Goal: Task Accomplishment & Management: Complete application form

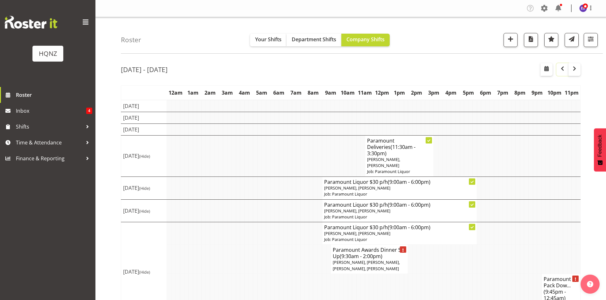
click at [560, 71] on span "button" at bounding box center [562, 69] width 8 height 8
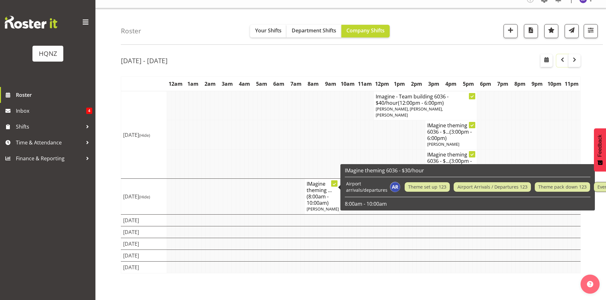
scroll to position [12, 0]
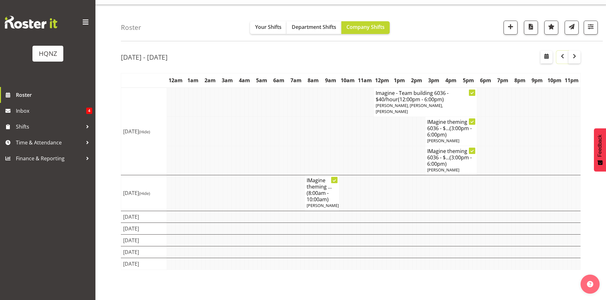
click at [562, 58] on span "button" at bounding box center [562, 56] width 8 height 8
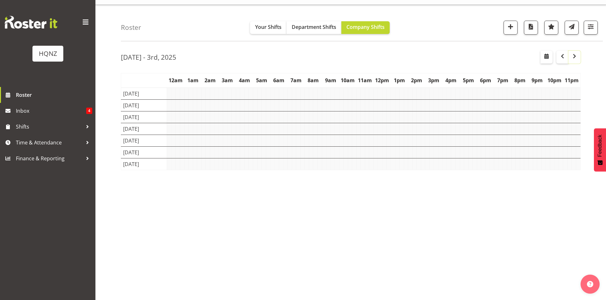
click at [576, 56] on span "button" at bounding box center [574, 56] width 8 height 8
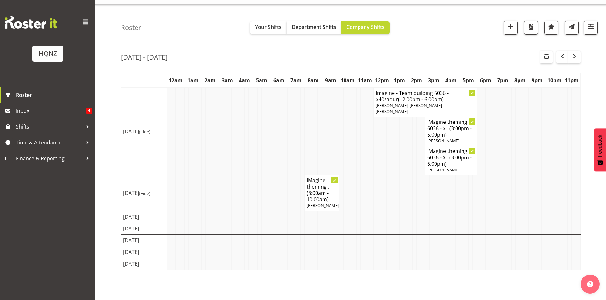
click at [198, 270] on td at bounding box center [199, 264] width 4 height 12
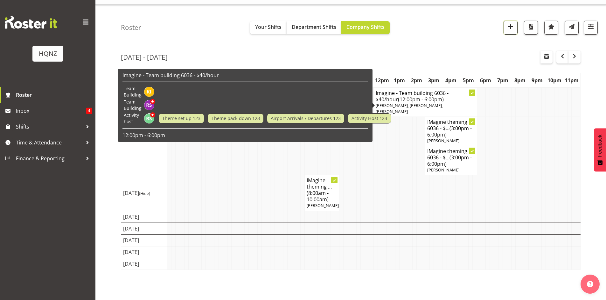
click at [510, 27] on span "button" at bounding box center [510, 27] width 8 height 8
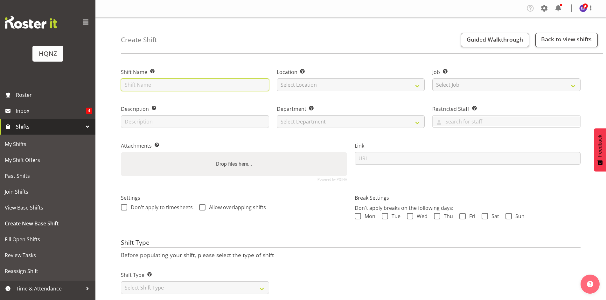
click at [178, 85] on input "text" at bounding box center [195, 85] width 148 height 13
type input "W"
type input "Help to prepare stock for Paramount"
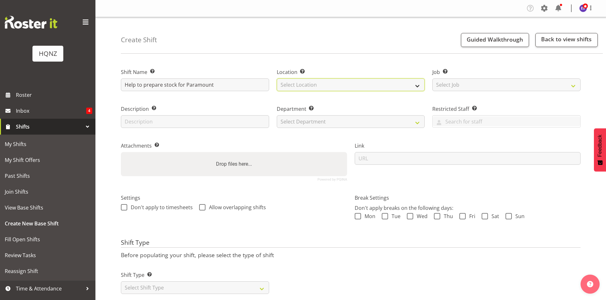
click at [345, 84] on select "Select Location [GEOGRAPHIC_DATA] Head Office" at bounding box center [351, 85] width 148 height 13
select select "129"
click at [277, 79] on select "Select Location [GEOGRAPHIC_DATA] Head Office" at bounding box center [351, 85] width 148 height 13
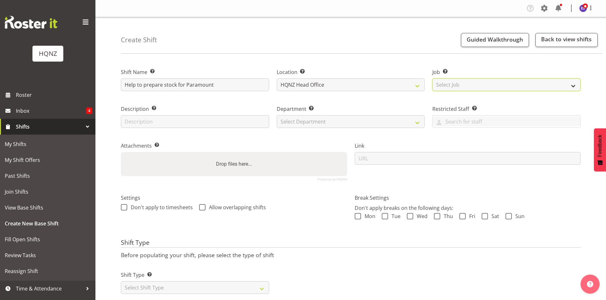
click at [443, 84] on select "Select Job Create new job Auto Super Shoppes Buddle Findlay Carsales Crowne Pla…" at bounding box center [506, 85] width 148 height 13
click at [432, 79] on select "Select Job Create new job Auto Super Shoppes Buddle Findlay Carsales Crowne Pla…" at bounding box center [506, 85] width 148 height 13
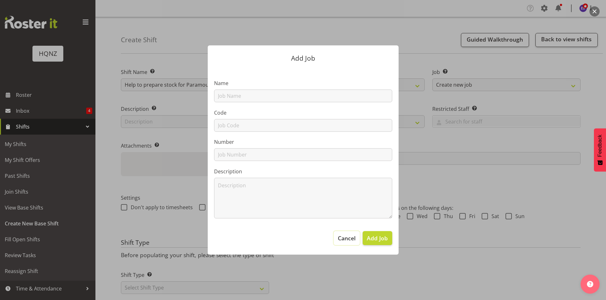
click at [356, 245] on button "Cancel" at bounding box center [347, 238] width 26 height 14
click at [346, 237] on span "Cancel" at bounding box center [347, 238] width 18 height 8
click at [460, 53] on div at bounding box center [303, 150] width 606 height 300
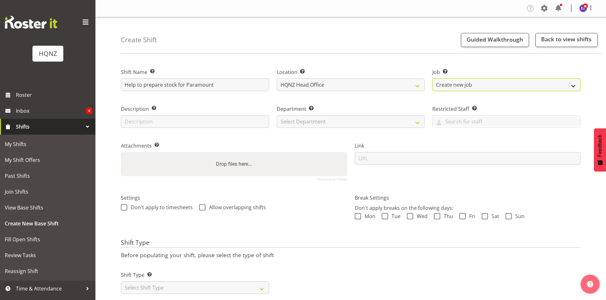
click at [505, 85] on select "Create new job Auto Super Shoppes Buddle Findlay Carsales Crowne Plaza Events B…" at bounding box center [506, 85] width 148 height 13
select select "10457"
click at [432, 79] on select "Create new job Auto Super Shoppes Buddle Findlay Carsales Crowne Plaza Events B…" at bounding box center [506, 85] width 148 height 13
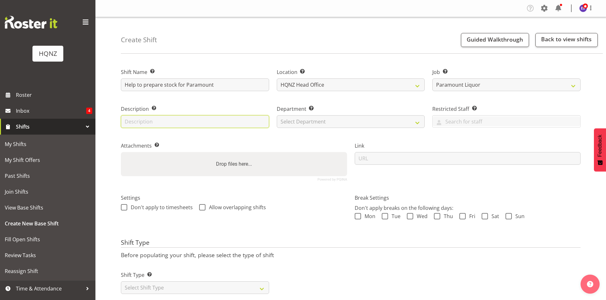
click at [195, 119] on input "text" at bounding box center [195, 121] width 148 height 13
type input "Warehouse Helping"
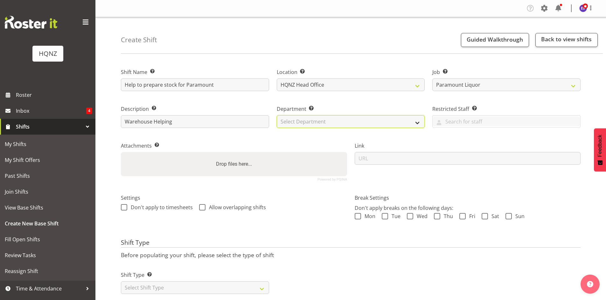
click at [299, 121] on select "Select Department HQ Casual Staff" at bounding box center [351, 121] width 148 height 13
select select "127"
click at [277, 115] on select "Select Department HQ Casual Staff" at bounding box center [351, 121] width 148 height 13
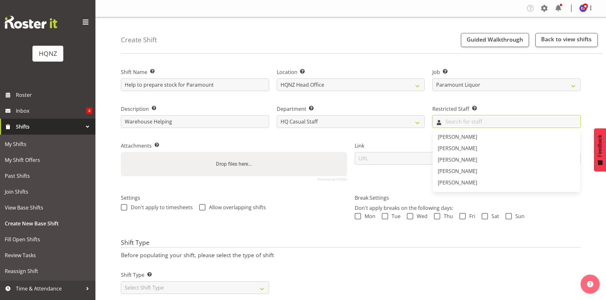
click at [453, 125] on input "text" at bounding box center [506, 122] width 148 height 10
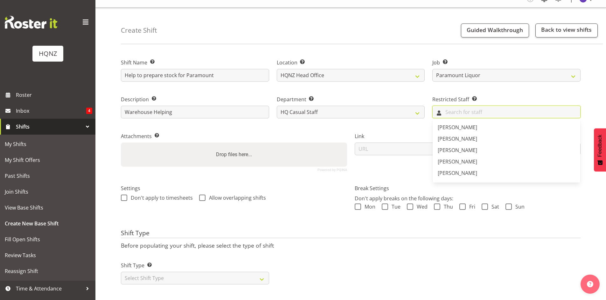
scroll to position [17, 0]
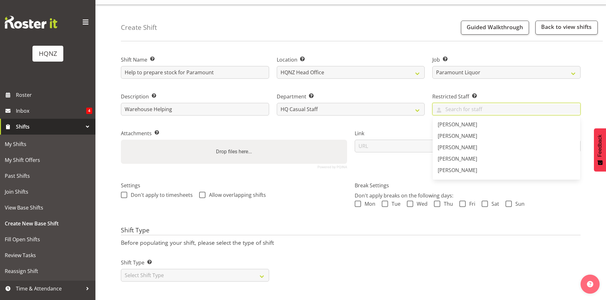
click at [281, 202] on div "Settings Don't apply to timesheets Allow overlapping shifts" at bounding box center [234, 198] width 234 height 50
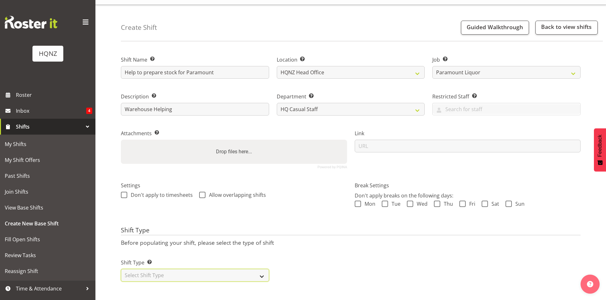
click at [197, 272] on select "Select Shift Type One Off Shift Recurring Shift Rotating Shift" at bounding box center [195, 275] width 148 height 13
select select "one_off"
click at [121, 269] on select "Select Shift Type One Off Shift Recurring Shift Rotating Shift" at bounding box center [195, 275] width 148 height 13
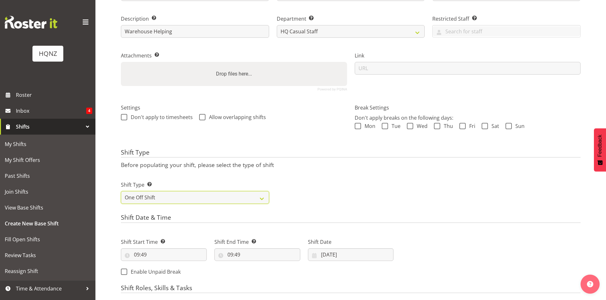
scroll to position [113, 0]
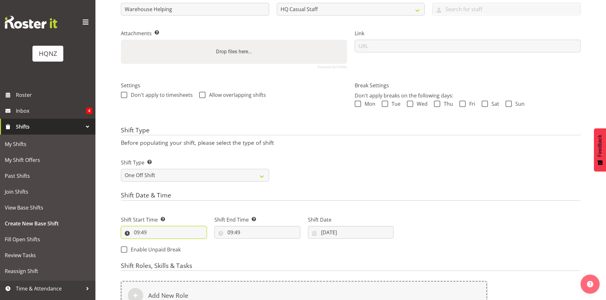
click at [147, 236] on input "09:49" at bounding box center [164, 232] width 86 height 13
click at [164, 250] on select "00 01 02 03 04 05 06 07 08 09 10 11 12 13 14 15 16 17 18 19 20 21 22 23" at bounding box center [164, 249] width 14 height 13
select select "11"
click at [157, 243] on select "00 01 02 03 04 05 06 07 08 09 10 11 12 13 14 15 16 17 18 19 20 21 22 23" at bounding box center [164, 249] width 14 height 13
type input "11:49"
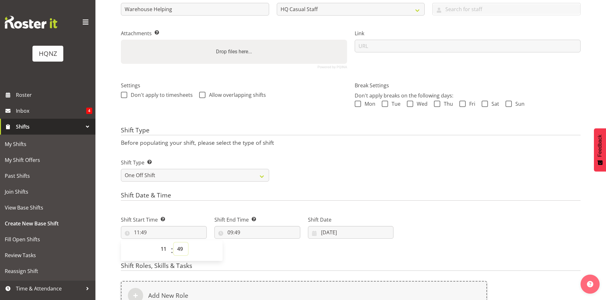
click at [180, 251] on select "00 01 02 03 04 05 06 07 08 09 10 11 12 13 14 15 16 17 18 19 20 21 22 23 24 25 2…" at bounding box center [181, 249] width 14 height 13
select select "0"
click at [174, 243] on select "00 01 02 03 04 05 06 07 08 09 10 11 12 13 14 15 16 17 18 19 20 21 22 23 24 25 2…" at bounding box center [181, 249] width 14 height 13
type input "11:00"
click at [235, 234] on input "09:49" at bounding box center [257, 232] width 86 height 13
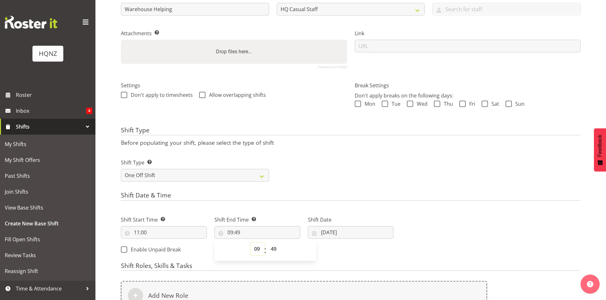
click at [255, 250] on select "00 01 02 03 04 05 06 07 08 09 10 11 12 13 14 15 16 17 18 19 20 21 22 23" at bounding box center [258, 249] width 14 height 13
select select "2"
click at [251, 243] on select "00 01 02 03 04 05 06 07 08 09 10 11 12 13 14 15 16 17 18 19 20 21 22 23" at bounding box center [258, 249] width 14 height 13
type input "02:49"
click at [274, 250] on select "00 01 02 03 04 05 06 07 08 09 10 11 12 13 14 15 16 17 18 19 20 21 22 23 24 25 2…" at bounding box center [274, 249] width 14 height 13
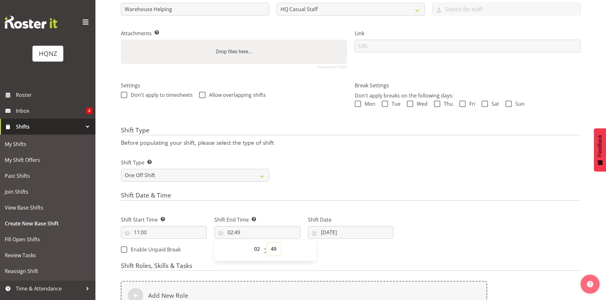
select select "0"
click at [267, 243] on select "00 01 02 03 04 05 06 07 08 09 10 11 12 13 14 15 16 17 18 19 20 21 22 23 24 25 2…" at bounding box center [274, 249] width 14 height 13
type input "02:00"
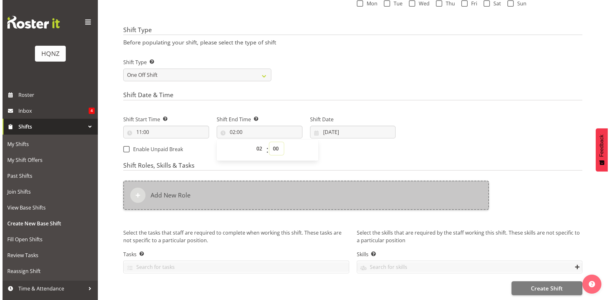
scroll to position [218, 0]
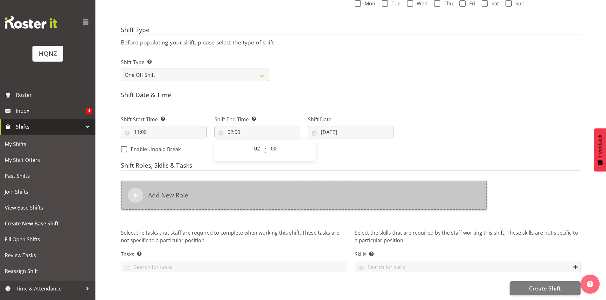
click at [208, 192] on div "Add New Role" at bounding box center [304, 195] width 366 height 29
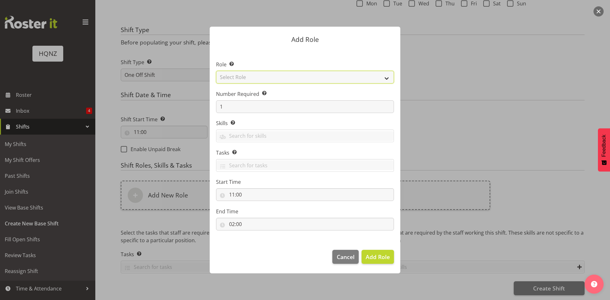
click at [338, 83] on select "Select Role Activity host Airport arrivals/departures Cleaning Event support Te…" at bounding box center [305, 77] width 178 height 13
select select "254"
click at [216, 71] on select "Select Role Activity host Airport arrivals/departures Cleaning Event support Te…" at bounding box center [305, 77] width 178 height 13
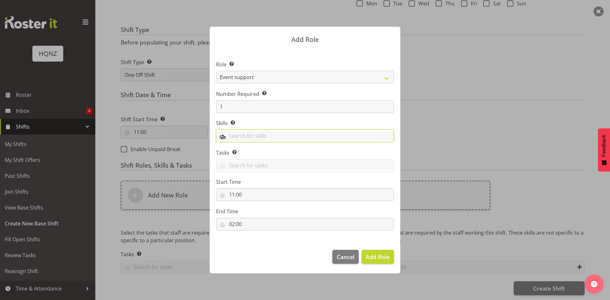
click at [232, 134] on input "text" at bounding box center [305, 136] width 177 height 10
click at [239, 189] on span "Event Support" at bounding box center [239, 187] width 34 height 7
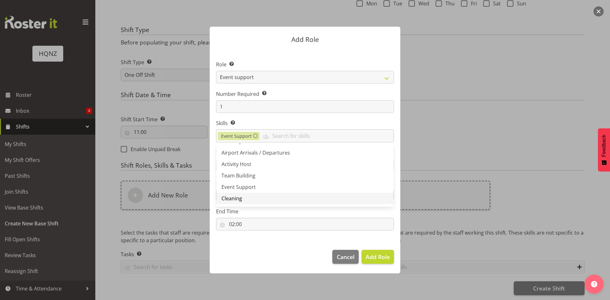
click at [238, 196] on span "Cleaning" at bounding box center [232, 198] width 21 height 7
click at [254, 135] on link at bounding box center [255, 136] width 5 height 5
click at [281, 116] on section "Role Select the role you wish to add to the shift. Activity host Airport arriva…" at bounding box center [305, 146] width 191 height 195
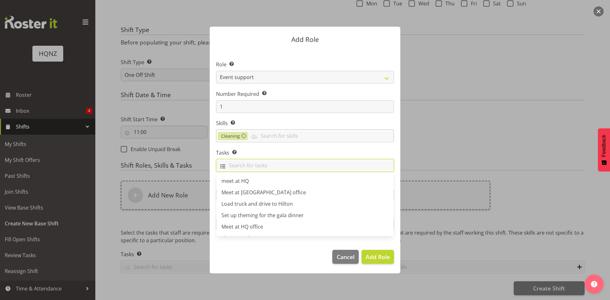
click at [241, 167] on input "text" at bounding box center [305, 166] width 177 height 10
click at [240, 191] on span "Cleaning" at bounding box center [232, 188] width 21 height 7
click at [265, 155] on label "Tasks Selecting tasks here means these tasks are specific to this role. When se…" at bounding box center [305, 153] width 178 height 8
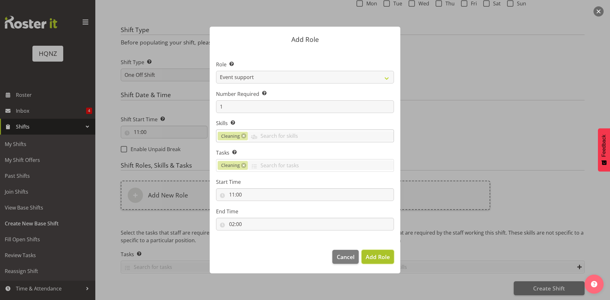
click at [377, 260] on span "Add Role" at bounding box center [378, 257] width 24 height 8
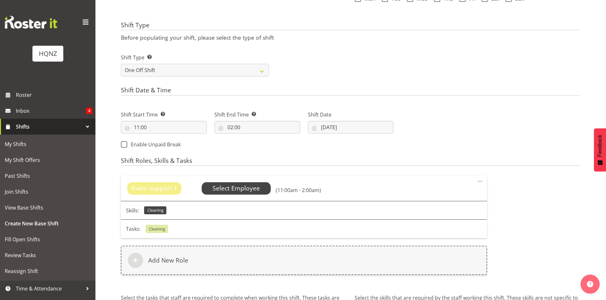
click at [243, 187] on span "Select Employee" at bounding box center [235, 188] width 47 height 9
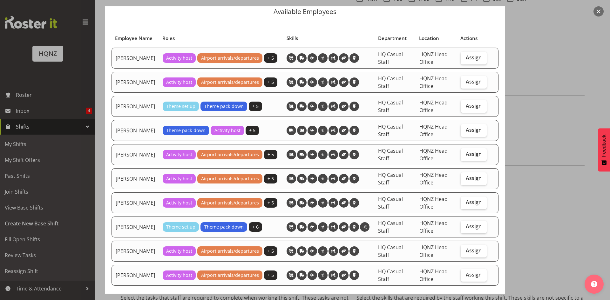
scroll to position [55, 0]
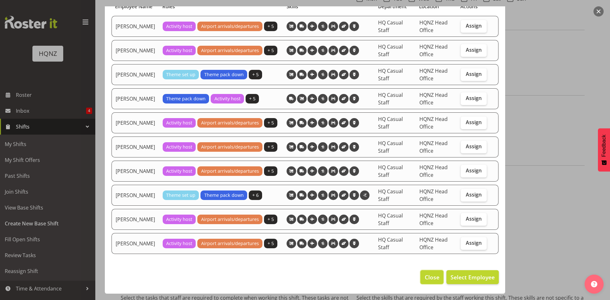
click at [425, 279] on span "Close" at bounding box center [432, 277] width 15 height 8
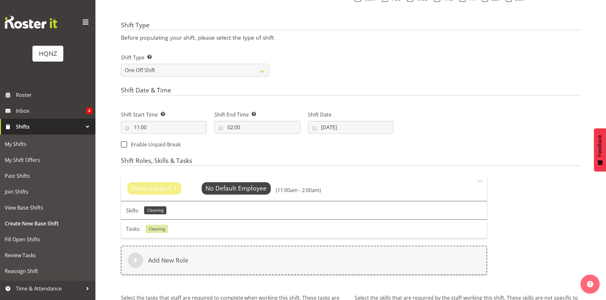
click at [154, 231] on span "Cleaning" at bounding box center [157, 229] width 16 height 6
click at [227, 193] on span "Select Employee" at bounding box center [235, 188] width 47 height 9
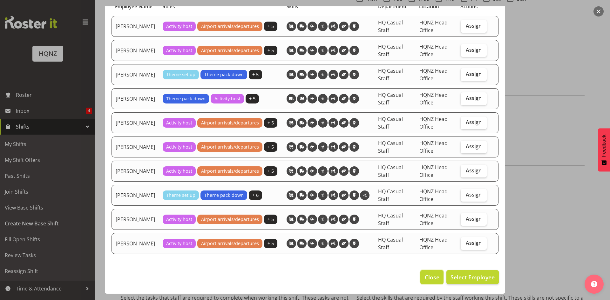
click at [430, 281] on span "Close" at bounding box center [432, 277] width 15 height 8
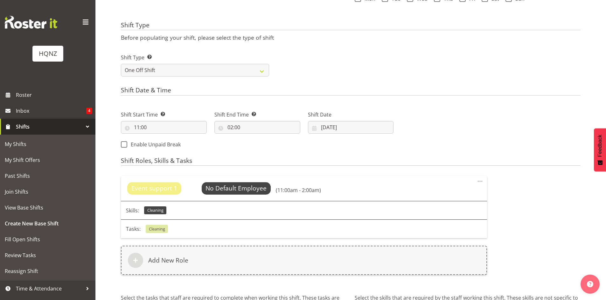
click at [151, 213] on span "Cleaning" at bounding box center [155, 211] width 16 height 6
click at [151, 189] on span "Event support 1" at bounding box center [154, 188] width 46 height 9
click at [155, 227] on span "Cleaning" at bounding box center [157, 229] width 16 height 6
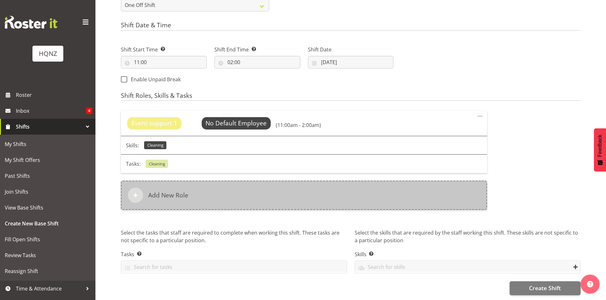
scroll to position [288, 0]
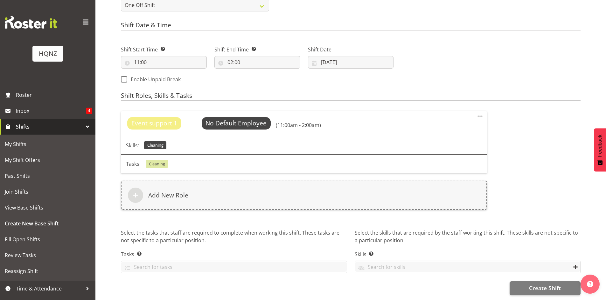
click at [158, 161] on span "Cleaning" at bounding box center [157, 164] width 16 height 6
click at [260, 162] on div "Tasks: Cleaning" at bounding box center [304, 164] width 366 height 19
click at [162, 119] on span "Event support 1" at bounding box center [154, 123] width 46 height 9
click at [322, 155] on div "Tasks: Cleaning" at bounding box center [304, 164] width 366 height 19
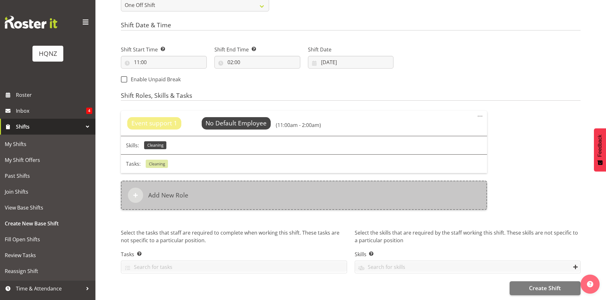
click at [338, 189] on div "Add New Role" at bounding box center [304, 195] width 366 height 29
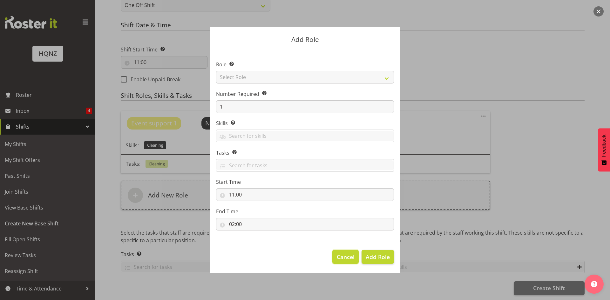
click at [352, 257] on span "Cancel" at bounding box center [346, 257] width 18 height 8
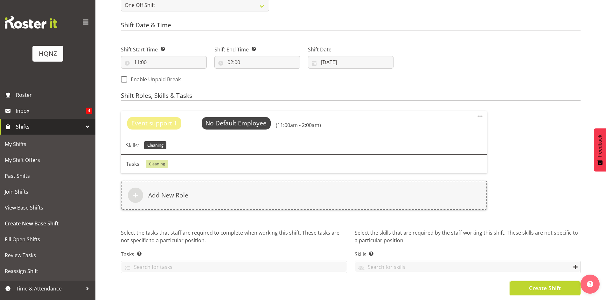
click at [526, 283] on button "Create Shift" at bounding box center [544, 289] width 71 height 14
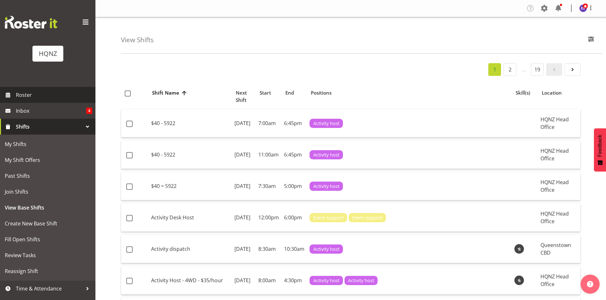
click at [24, 96] on span "Roster" at bounding box center [54, 95] width 76 height 10
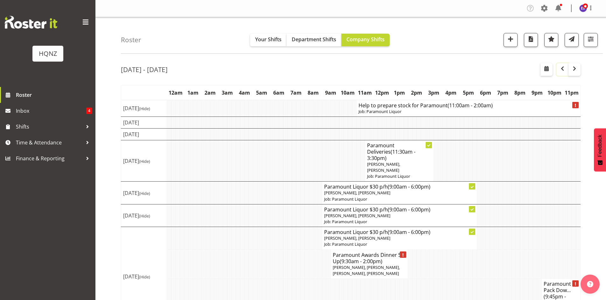
click at [562, 70] on span "button" at bounding box center [562, 69] width 8 height 8
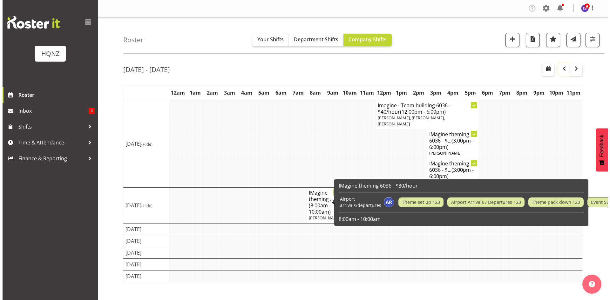
scroll to position [12, 0]
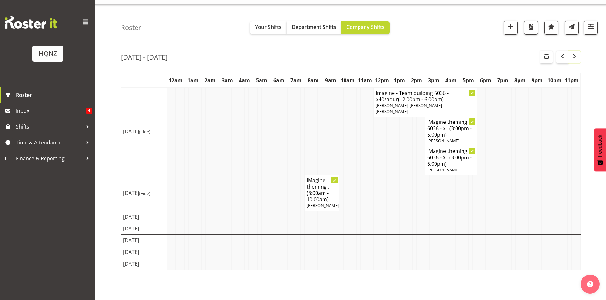
click at [573, 60] on span "button" at bounding box center [574, 56] width 8 height 8
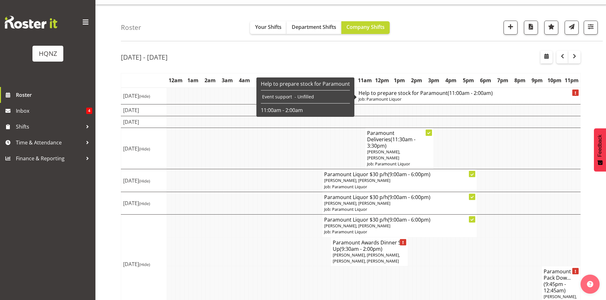
click at [371, 96] on h4 "Help to prepare stock for Paramount (11:00am - 2:00am)" at bounding box center [468, 93] width 220 height 6
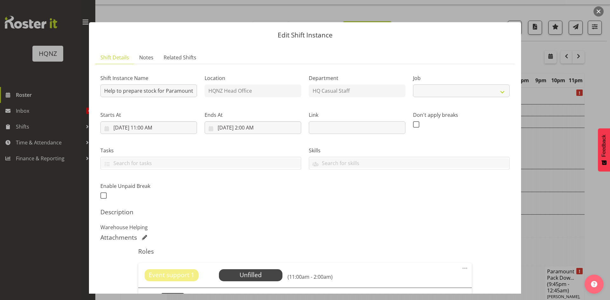
select select "10457"
click at [144, 128] on input "9/11/2025, 11:00 AM" at bounding box center [148, 127] width 97 height 13
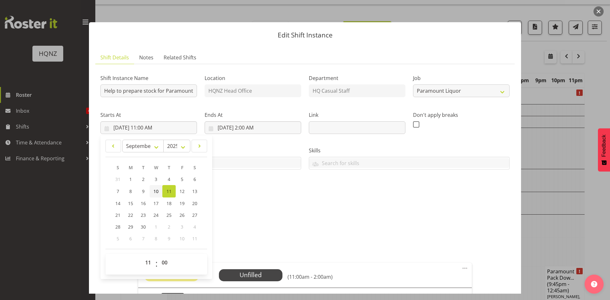
click at [158, 193] on span "10" at bounding box center [156, 192] width 5 height 6
type input "9/10/2025, 11:00 AM"
click at [243, 126] on input "9/12/2025, 2:00 AM" at bounding box center [253, 127] width 97 height 13
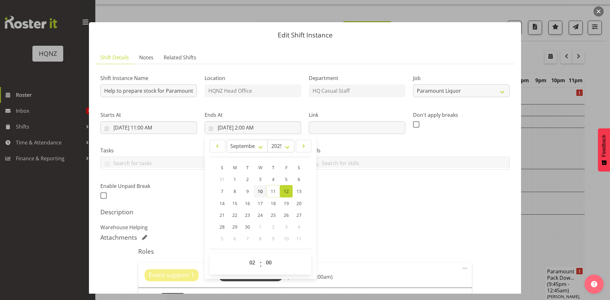
click at [259, 192] on span "10" at bounding box center [260, 192] width 5 height 6
type input "9/10/2025, 2:00 AM"
click at [385, 214] on h5 "Description" at bounding box center [304, 213] width 409 height 8
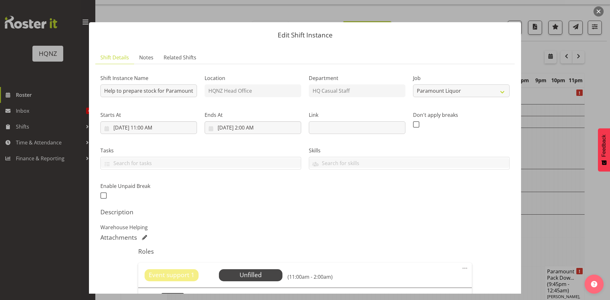
scroll to position [32, 0]
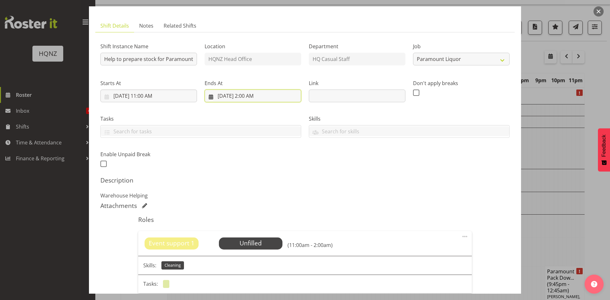
click at [265, 96] on input "9/10/2025, 2:00 AM" at bounding box center [253, 96] width 97 height 13
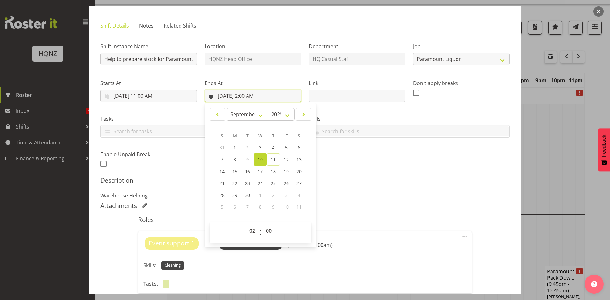
click at [258, 97] on input "9/10/2025, 2:00 AM" at bounding box center [253, 96] width 97 height 13
click at [250, 95] on input "9/10/2025, 2:00 AM" at bounding box center [253, 96] width 97 height 13
click at [244, 97] on input "9/10/2025, 2:00 AM" at bounding box center [253, 96] width 97 height 13
click at [349, 183] on h5 "Description" at bounding box center [304, 181] width 409 height 8
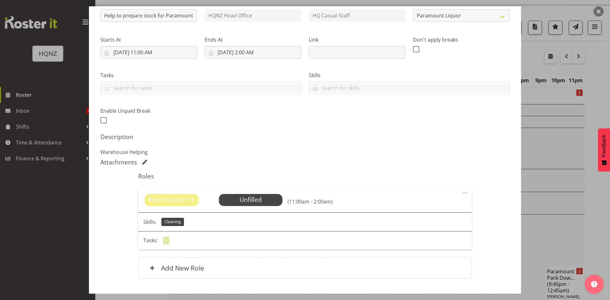
scroll to position [117, 0]
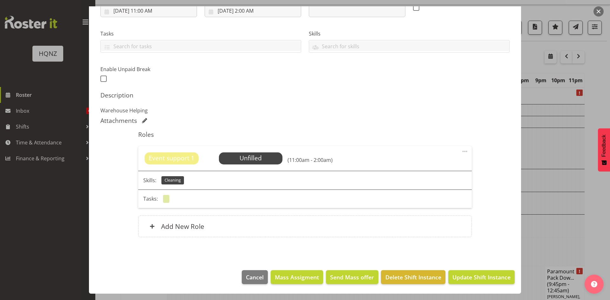
click at [142, 120] on span at bounding box center [144, 120] width 5 height 5
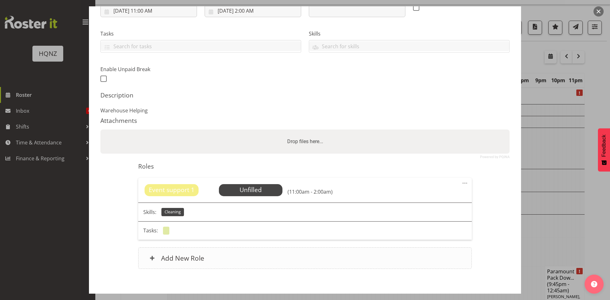
scroll to position [149, 0]
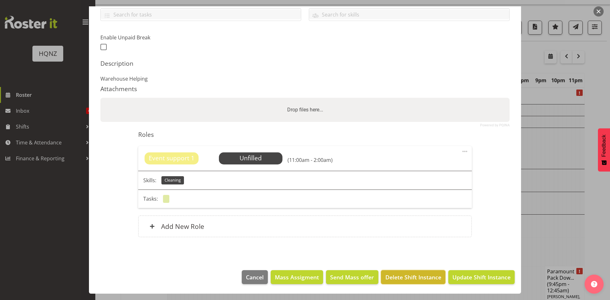
click at [396, 279] on span "Delete Shift Instance" at bounding box center [414, 277] width 56 height 8
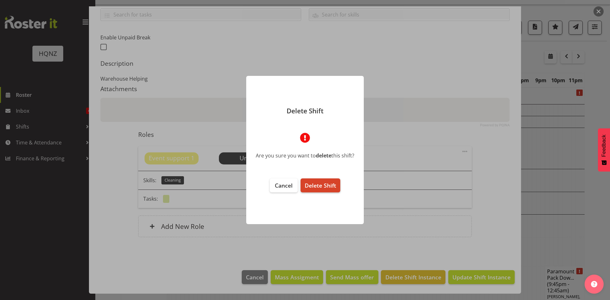
click at [326, 187] on span "Delete Shift" at bounding box center [320, 186] width 31 height 8
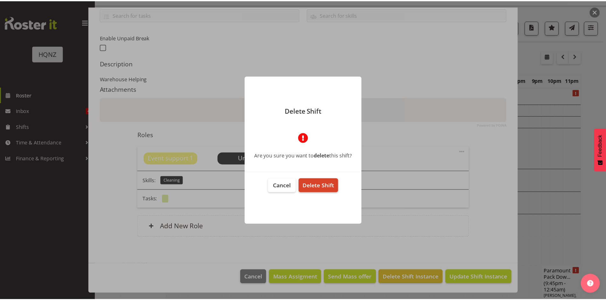
scroll to position [123, 0]
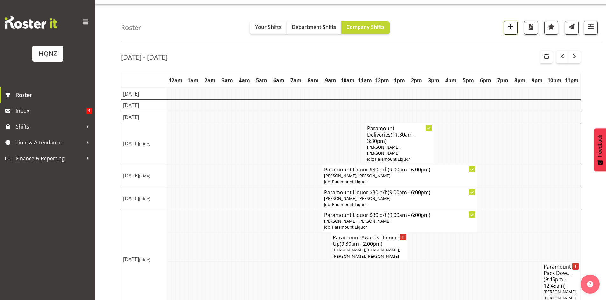
click at [508, 25] on span "button" at bounding box center [510, 27] width 8 height 8
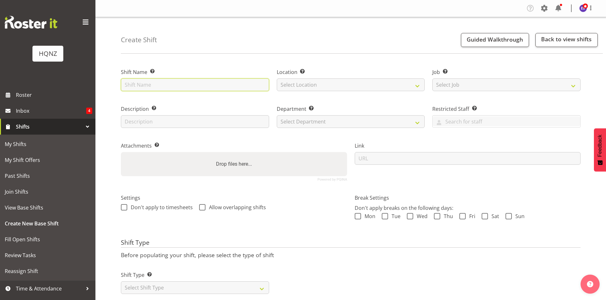
click at [233, 86] on input "text" at bounding box center [195, 85] width 148 height 13
type input "W"
type input "Event Support Paramount"
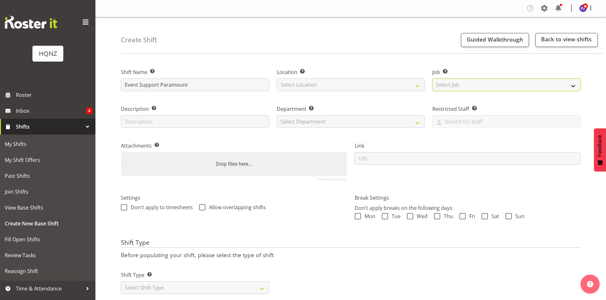
click at [473, 88] on select "Select Job Create new job Auto Super Shoppes Buddle Findlay Carsales [GEOGRAPHI…" at bounding box center [506, 85] width 148 height 13
select select "10457"
click at [432, 79] on select "Select Job Create new job Auto Super Shoppes Buddle Findlay Carsales Crowne Pla…" at bounding box center [506, 85] width 148 height 13
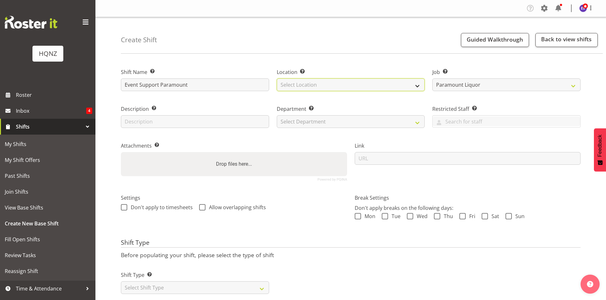
click at [372, 84] on select "Select Location HQNZ Head Office" at bounding box center [351, 85] width 148 height 13
select select "129"
click at [277, 79] on select "Select Location [GEOGRAPHIC_DATA] Head Office" at bounding box center [351, 85] width 148 height 13
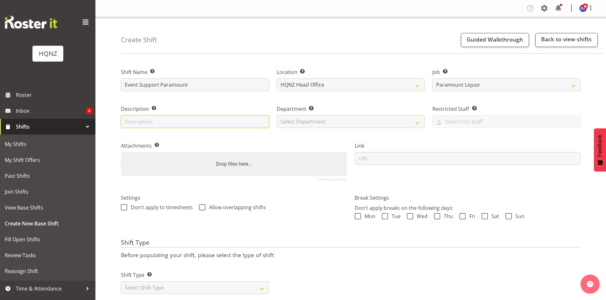
click at [201, 123] on input "text" at bounding box center [195, 121] width 148 height 13
type input "Event Support Paramount"
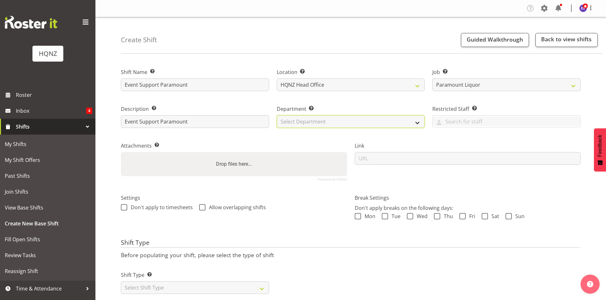
click at [395, 120] on select "Select Department HQ Casual Staff" at bounding box center [351, 121] width 148 height 13
select select "127"
click at [277, 115] on select "Select Department HQ Casual Staff" at bounding box center [351, 121] width 148 height 13
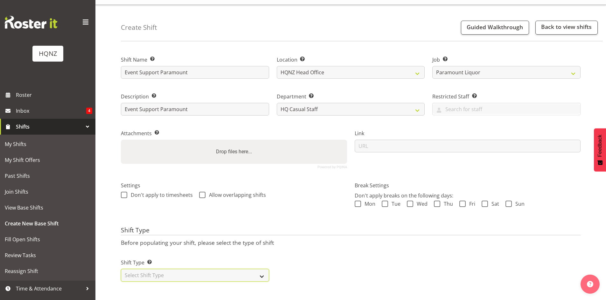
click at [166, 272] on select "Select Shift Type One Off Shift Recurring Shift Rotating Shift" at bounding box center [195, 275] width 148 height 13
select select "one_off"
click at [121, 269] on select "Select Shift Type One Off Shift Recurring Shift Rotating Shift" at bounding box center [195, 275] width 148 height 13
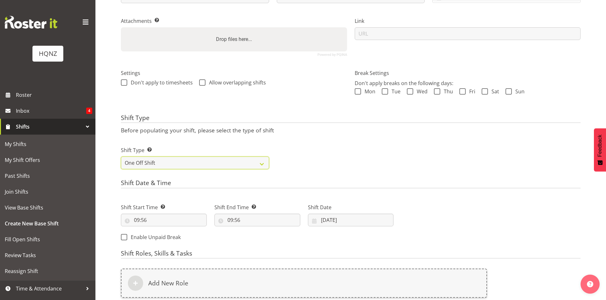
scroll to position [176, 0]
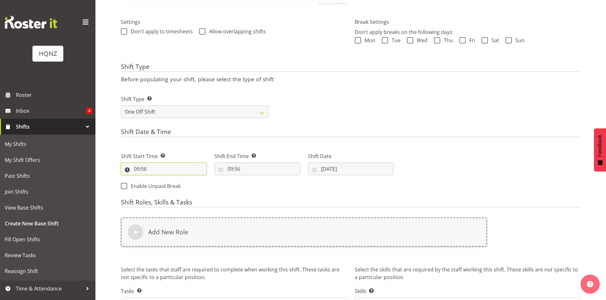
click at [144, 169] on input "09:56" at bounding box center [164, 169] width 86 height 13
click at [166, 186] on select "00 01 02 03 04 05 06 07 08 09 10 11 12 13 14 15 16 17 18 19 20 21 22 23" at bounding box center [164, 185] width 14 height 13
select select "11"
click at [157, 179] on select "00 01 02 03 04 05 06 07 08 09 10 11 12 13 14 15 16 17 18 19 20 21 22 23" at bounding box center [164, 185] width 14 height 13
type input "11:56"
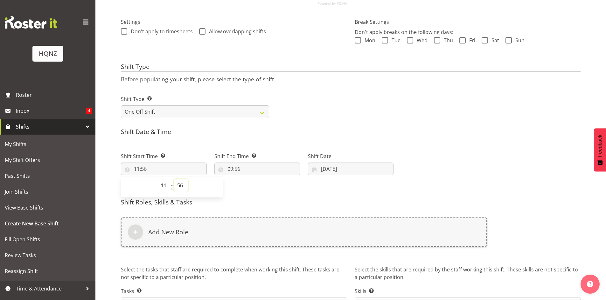
click at [181, 186] on select "00 01 02 03 04 05 06 07 08 09 10 11 12 13 14 15 16 17 18 19 20 21 22 23 24 25 2…" at bounding box center [181, 185] width 14 height 13
select select "0"
click at [174, 179] on select "00 01 02 03 04 05 06 07 08 09 10 11 12 13 14 15 16 17 18 19 20 21 22 23 24 25 2…" at bounding box center [181, 185] width 14 height 13
type input "11:00"
click at [240, 168] on input "09:56" at bounding box center [257, 169] width 86 height 13
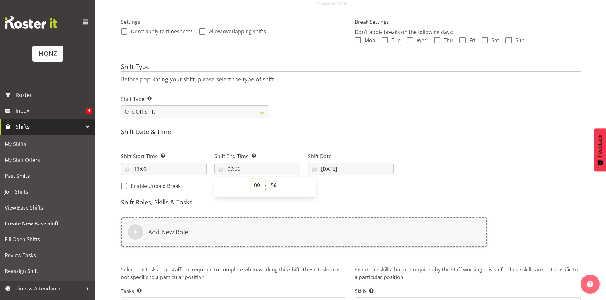
click at [258, 187] on select "00 01 02 03 04 05 06 07 08 09 10 11 12 13 14 15 16 17 18 19 20 21 22 23" at bounding box center [258, 185] width 14 height 13
select select "2"
click at [251, 179] on select "00 01 02 03 04 05 06 07 08 09 10 11 12 13 14 15 16 17 18 19 20 21 22 23" at bounding box center [258, 185] width 14 height 13
type input "02:56"
click at [272, 187] on select "00 01 02 03 04 05 06 07 08 09 10 11 12 13 14 15 16 17 18 19 20 21 22 23 24 25 2…" at bounding box center [274, 185] width 14 height 13
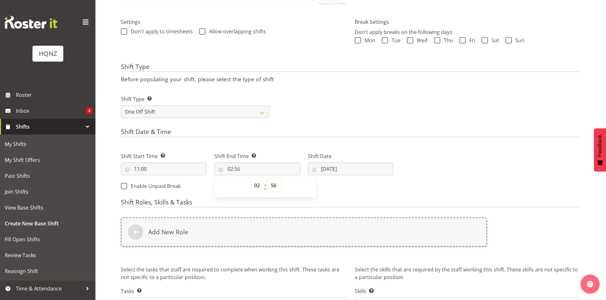
click at [273, 186] on select "00 01 02 03 04 05 06 07 08 09 10 11 12 13 14 15 16 17 18 19 20 21 22 23 24 25 2…" at bounding box center [274, 185] width 14 height 13
select select "0"
click at [267, 179] on select "00 01 02 03 04 05 06 07 08 09 10 11 12 13 14 15 16 17 18 19 20 21 22 23 24 25 2…" at bounding box center [274, 185] width 14 height 13
type input "02:00"
click at [322, 170] on input "[DATE]" at bounding box center [351, 169] width 86 height 13
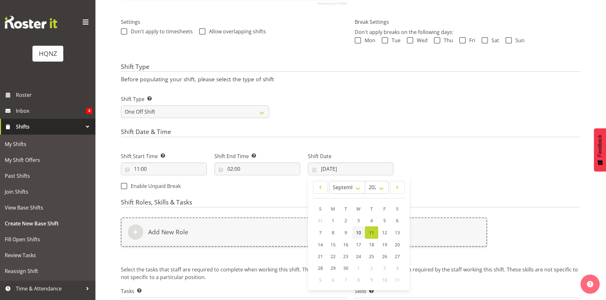
click at [360, 235] on span "10" at bounding box center [358, 233] width 5 height 6
type input "10/09/2025"
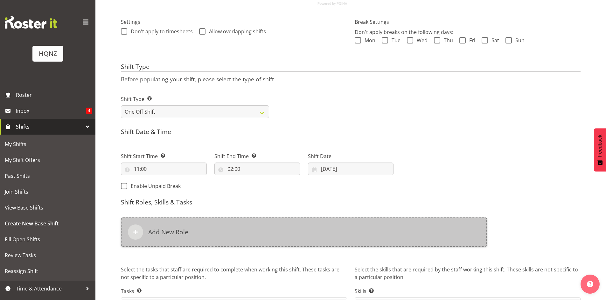
click at [208, 233] on div "Add New Role" at bounding box center [304, 232] width 366 height 29
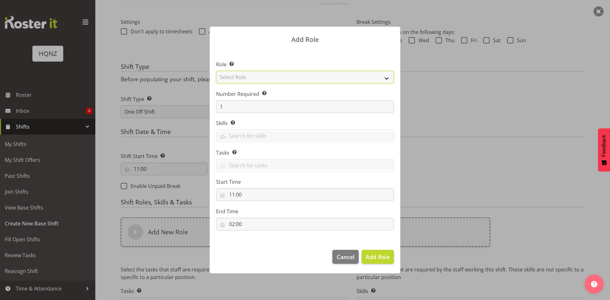
click at [255, 77] on select "Select Role Activity host Airport arrivals/departures Cleaning Event support Te…" at bounding box center [305, 77] width 178 height 13
select select "254"
click at [216, 71] on select "Select Role Activity host Airport arrivals/departures Cleaning Event support Te…" at bounding box center [305, 77] width 178 height 13
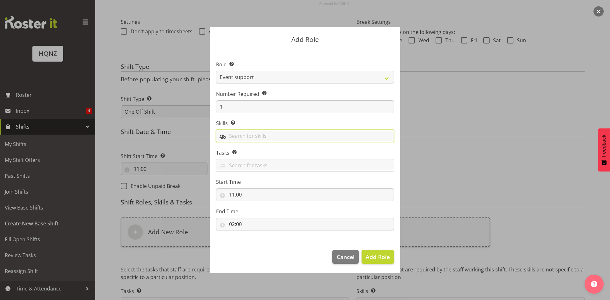
click at [242, 137] on input "text" at bounding box center [305, 136] width 177 height 10
click at [231, 189] on span "Event Support" at bounding box center [239, 187] width 34 height 7
click at [269, 254] on footer "Cancel Add Role" at bounding box center [305, 259] width 191 height 30
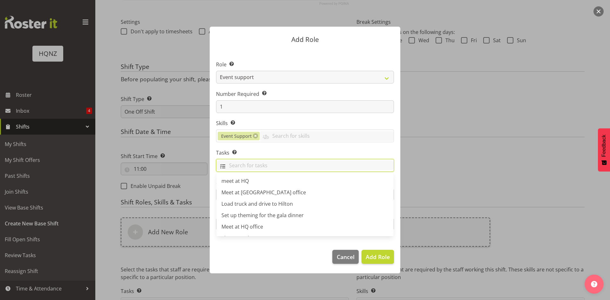
click at [233, 164] on input "text" at bounding box center [305, 166] width 177 height 10
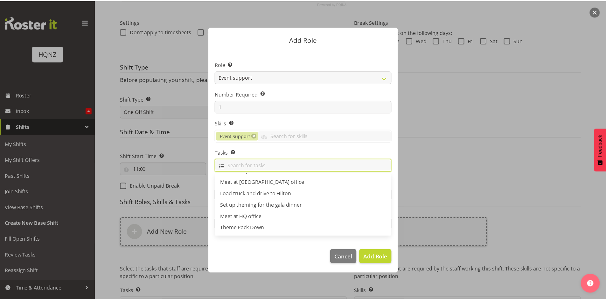
scroll to position [0, 0]
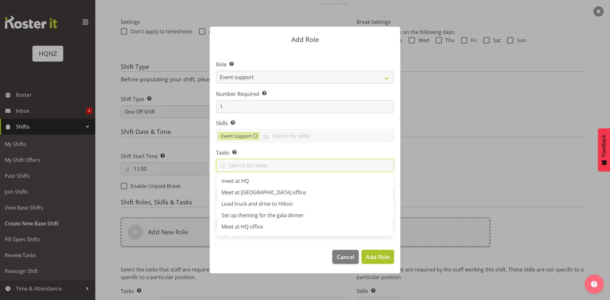
click at [368, 259] on span "Add Role" at bounding box center [378, 257] width 24 height 8
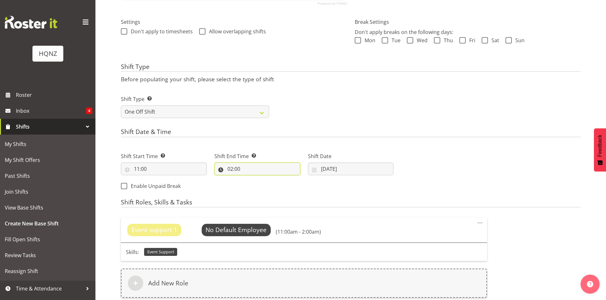
click at [245, 167] on input "02:00" at bounding box center [257, 169] width 86 height 13
click at [232, 169] on input "02:00" at bounding box center [257, 169] width 86 height 13
click at [231, 169] on input "02:00" at bounding box center [257, 169] width 86 height 13
click at [257, 184] on select "00 01 02 03 04 05 06 07 08 09 10 11 12 13 14 15 16 17 18 19 20 21 22 23" at bounding box center [258, 185] width 14 height 13
select select "14"
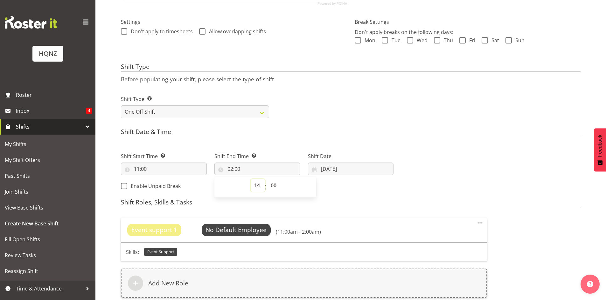
click at [251, 179] on select "00 01 02 03 04 05 06 07 08 09 10 11 12 13 14 15 16 17 18 19 20 21 22 23" at bounding box center [258, 185] width 14 height 13
type input "14:00"
click at [314, 190] on div "00 01 02 03 04 05 06 07 08 09 10 11 12 13 14 15 16 17 18 19 20 21 22 23 : 00 01…" at bounding box center [265, 187] width 102 height 16
click at [350, 201] on h4 "Shift Roles, Skills & Tasks" at bounding box center [350, 203] width 459 height 9
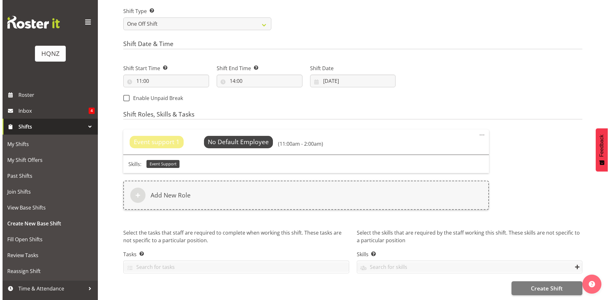
scroll to position [269, 0]
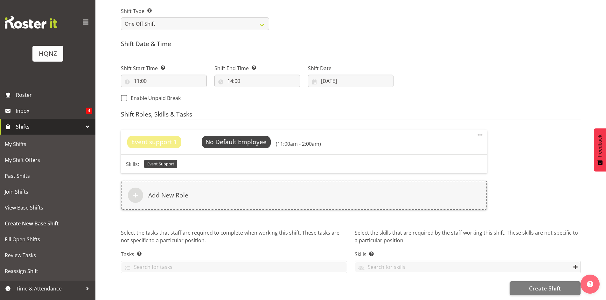
click at [165, 138] on span "Event support 1" at bounding box center [154, 142] width 46 height 9
click at [234, 138] on span "Select Employee" at bounding box center [235, 142] width 47 height 9
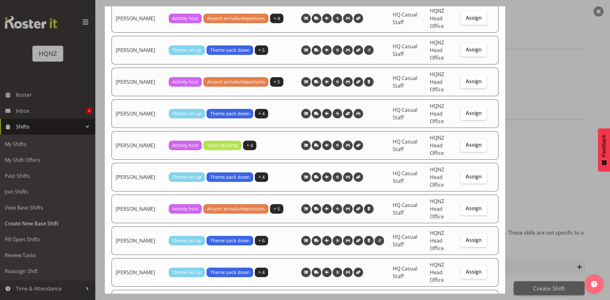
scroll to position [763, 0]
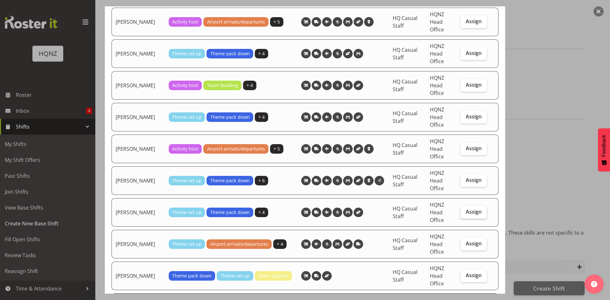
click at [470, 213] on span "Assign" at bounding box center [474, 212] width 16 height 6
click at [465, 213] on input "Assign" at bounding box center [463, 212] width 4 height 4
checkbox input "true"
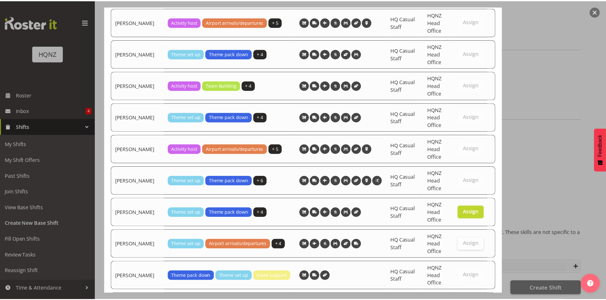
scroll to position [863, 0]
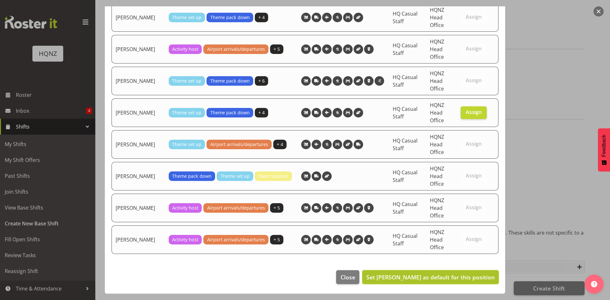
click at [430, 277] on span "Set [PERSON_NAME] as default for this position" at bounding box center [431, 278] width 128 height 8
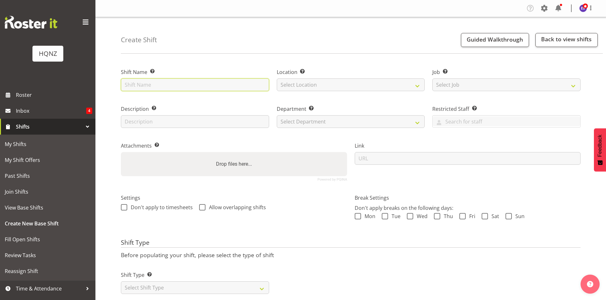
click at [224, 87] on input "text" at bounding box center [195, 85] width 148 height 13
type input "Event Support"
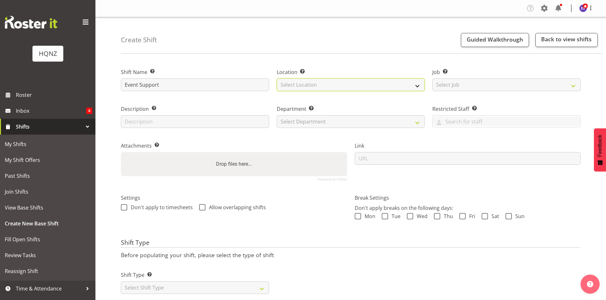
click at [310, 86] on select "Select Location HQNZ Head Office" at bounding box center [351, 85] width 148 height 13
select select "129"
click at [277, 79] on select "Select Location HQNZ Head Office" at bounding box center [351, 85] width 148 height 13
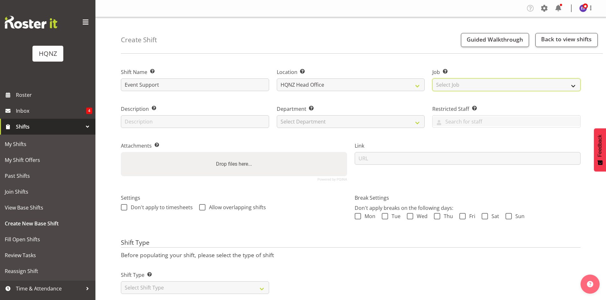
click at [446, 85] on select "Select Job Create new job Auto Super Shoppes Buddle Findlay Carsales Crowne Pla…" at bounding box center [506, 85] width 148 height 13
select select "10457"
click at [432, 79] on select "Select Job Create new job Auto Super Shoppes Buddle Findlay Carsales Crowne Pla…" at bounding box center [506, 85] width 148 height 13
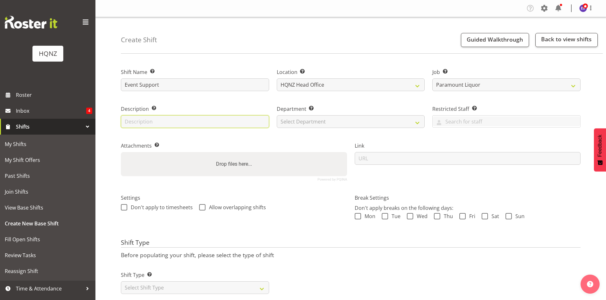
click at [204, 121] on input "text" at bounding box center [195, 121] width 148 height 13
type input "Event Support"
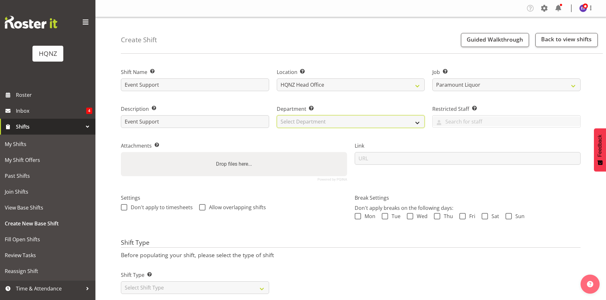
click at [315, 125] on select "Select Department HQ Casual Staff" at bounding box center [351, 121] width 148 height 13
select select "127"
click at [277, 115] on select "Select Department HQ Casual Staff" at bounding box center [351, 121] width 148 height 13
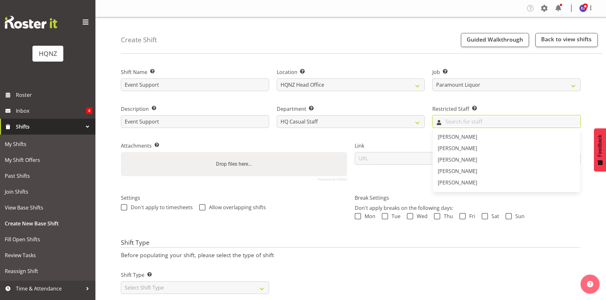
click at [470, 126] on input "text" at bounding box center [506, 122] width 148 height 10
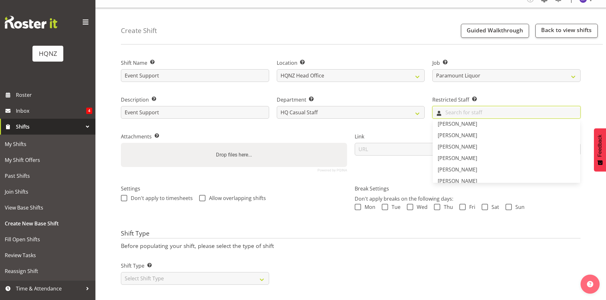
scroll to position [17, 0]
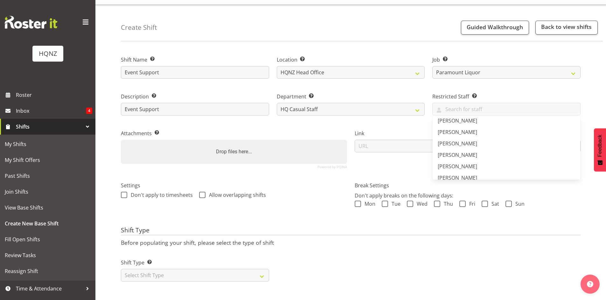
click at [297, 210] on div "Settings Don't apply to timesheets Allow overlapping shifts" at bounding box center [234, 198] width 234 height 50
click at [248, 270] on select "Select Shift Type One Off Shift Recurring Shift Rotating Shift" at bounding box center [195, 275] width 148 height 13
click at [193, 234] on div "Shift Type Before populating your shift, please select the type of shift Shift …" at bounding box center [350, 256] width 459 height 59
click at [181, 272] on select "Select Shift Type One Off Shift Recurring Shift Rotating Shift" at bounding box center [195, 275] width 148 height 13
select select "one_off"
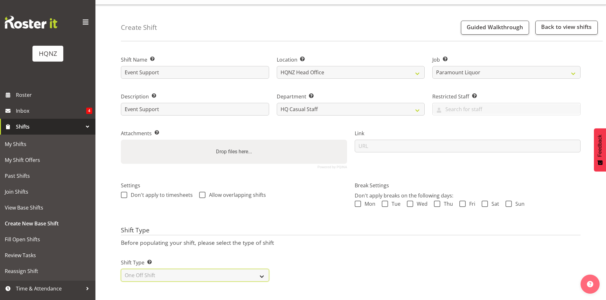
click at [121, 269] on select "Select Shift Type One Off Shift Recurring Shift Rotating Shift" at bounding box center [195, 275] width 148 height 13
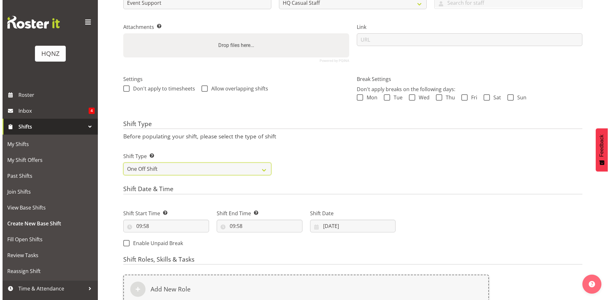
scroll to position [176, 0]
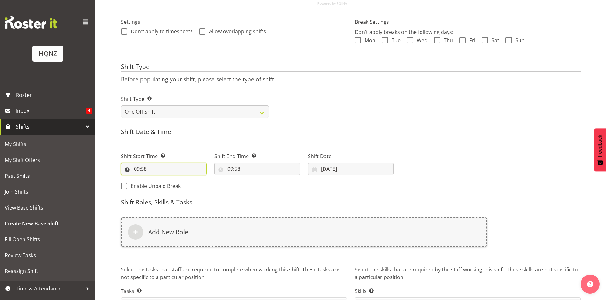
click at [159, 170] on input "09:58" at bounding box center [164, 169] width 86 height 13
click at [162, 187] on select "00 01 02 03 04 05 06 07 08 09 10 11 12 13 14 15 16 17 18 19 20 21 22 23" at bounding box center [164, 185] width 14 height 13
select select "11"
click at [157, 179] on select "00 01 02 03 04 05 06 07 08 09 10 11 12 13 14 15 16 17 18 19 20 21 22 23" at bounding box center [164, 185] width 14 height 13
type input "11:58"
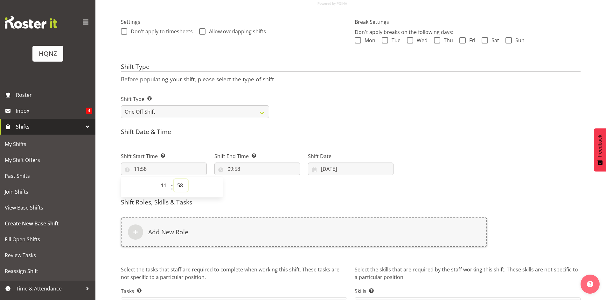
click at [181, 187] on select "00 01 02 03 04 05 06 07 08 09 10 11 12 13 14 15 16 17 18 19 20 21 22 23 24 25 2…" at bounding box center [181, 185] width 14 height 13
select select "0"
click at [174, 179] on select "00 01 02 03 04 05 06 07 08 09 10 11 12 13 14 15 16 17 18 19 20 21 22 23 24 25 2…" at bounding box center [181, 185] width 14 height 13
type input "11:00"
click at [231, 171] on input "09:58" at bounding box center [257, 169] width 86 height 13
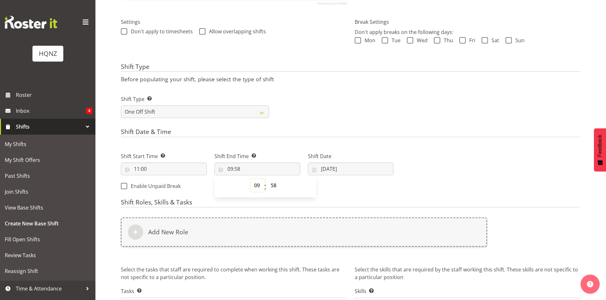
click at [256, 186] on select "00 01 02 03 04 05 06 07 08 09 10 11 12 13 14 15 16 17 18 19 20 21 22 23" at bounding box center [258, 185] width 14 height 13
select select "14"
click at [251, 179] on select "00 01 02 03 04 05 06 07 08 09 10 11 12 13 14 15 16 17 18 19 20 21 22 23" at bounding box center [258, 185] width 14 height 13
type input "14:58"
click at [272, 185] on select "00 01 02 03 04 05 06 07 08 09 10 11 12 13 14 15 16 17 18 19 20 21 22 23 24 25 2…" at bounding box center [274, 185] width 14 height 13
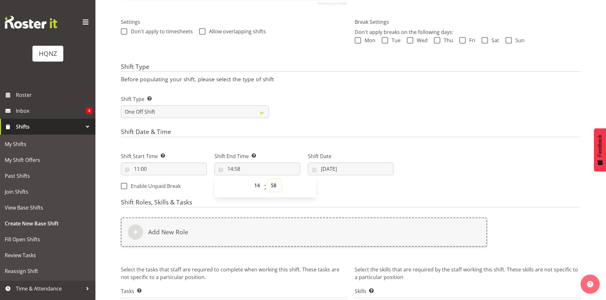
select select "0"
click at [267, 179] on select "00 01 02 03 04 05 06 07 08 09 10 11 12 13 14 15 16 17 18 19 20 21 22 23 24 25 2…" at bounding box center [274, 185] width 14 height 13
type input "14:00"
click at [324, 170] on input "11/09/2025" at bounding box center [351, 169] width 86 height 13
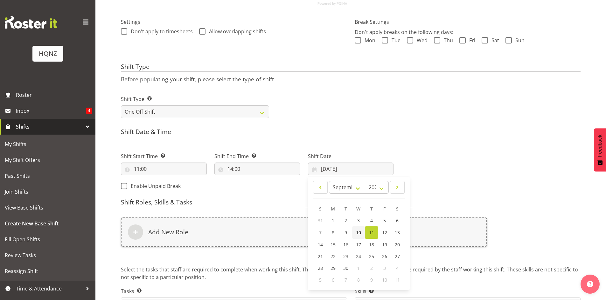
click at [355, 232] on link "10" at bounding box center [358, 233] width 13 height 12
type input "10/09/2025"
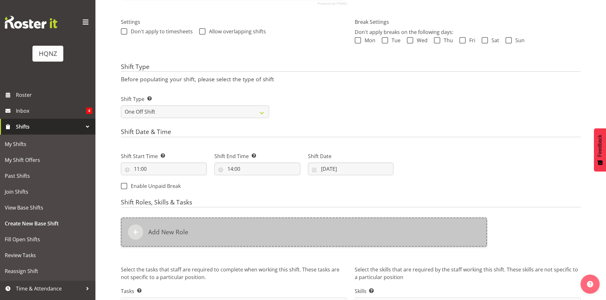
click at [270, 237] on div "Add New Role" at bounding box center [304, 232] width 366 height 29
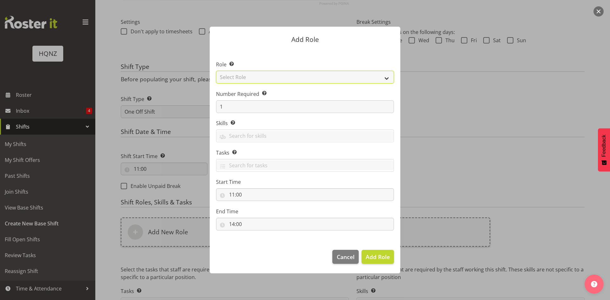
click at [249, 76] on select "Select Role Activity host Airport arrivals/departures Cleaning Event support Te…" at bounding box center [305, 77] width 178 height 13
select select "254"
click at [216, 71] on select "Select Role Activity host Airport arrivals/departures Cleaning Event support Te…" at bounding box center [305, 77] width 178 height 13
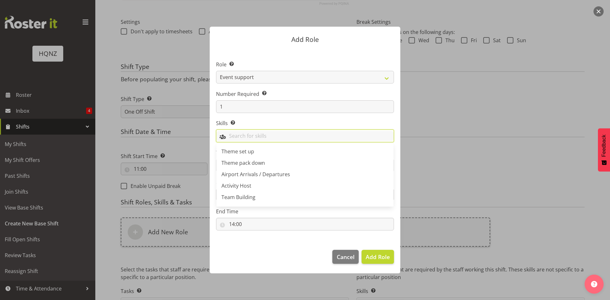
click at [236, 133] on input "text" at bounding box center [305, 136] width 177 height 10
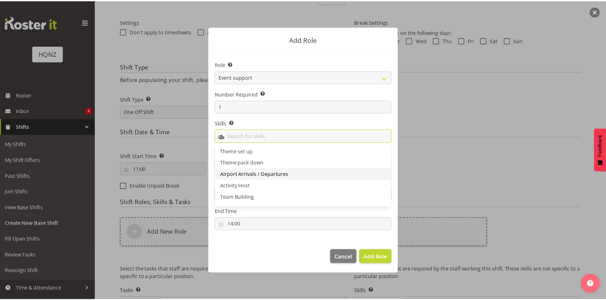
scroll to position [22, 0]
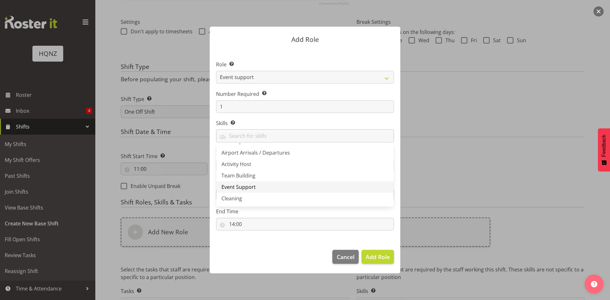
click at [240, 187] on span "Event Support" at bounding box center [239, 187] width 34 height 7
click at [389, 258] on span "Add Role" at bounding box center [378, 257] width 24 height 8
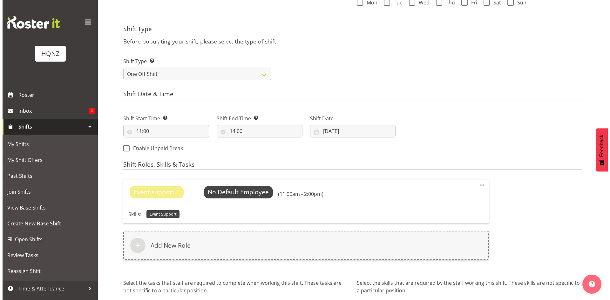
scroll to position [269, 0]
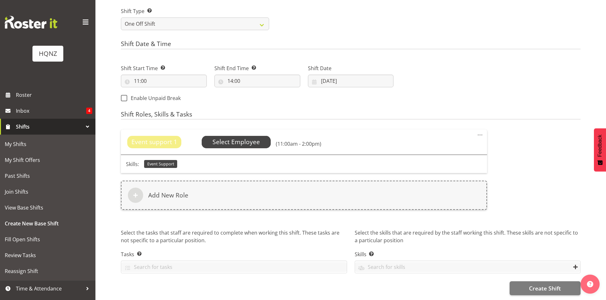
click at [238, 138] on span "Select Employee" at bounding box center [235, 142] width 47 height 9
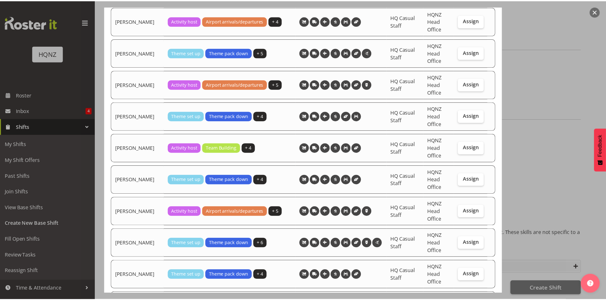
scroll to position [858, 0]
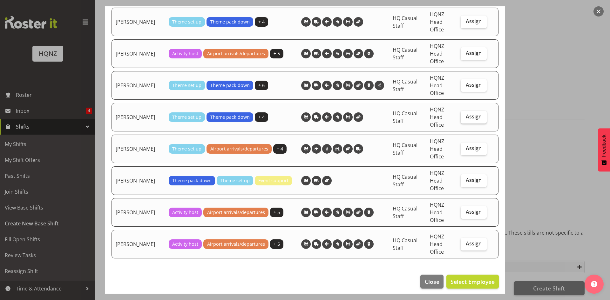
click at [471, 118] on span "Assign" at bounding box center [474, 117] width 16 height 6
click at [465, 118] on input "Assign" at bounding box center [463, 117] width 4 height 4
checkbox input "true"
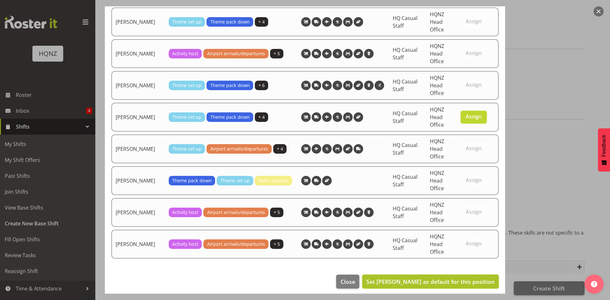
click at [432, 284] on span "Set Rebecca Shaw as default for this position" at bounding box center [431, 282] width 128 height 8
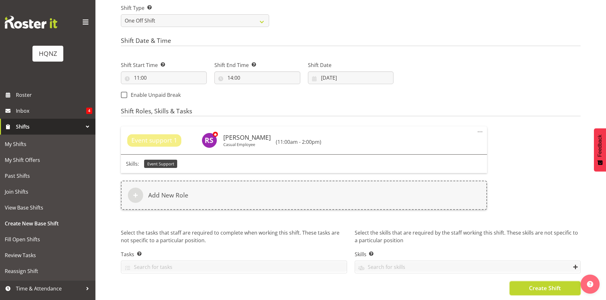
click at [544, 292] on button "Create Shift" at bounding box center [544, 289] width 71 height 14
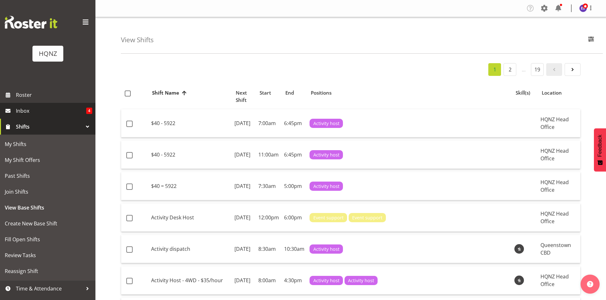
click at [21, 115] on span "Inbox" at bounding box center [51, 111] width 70 height 10
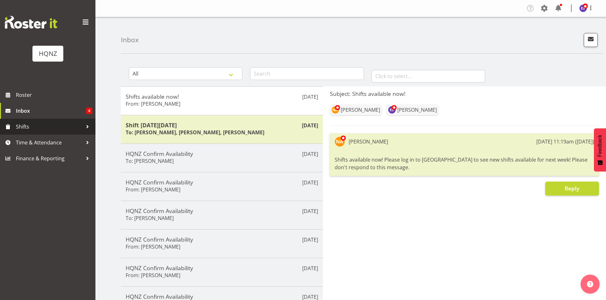
click at [33, 123] on span "Shifts" at bounding box center [49, 127] width 67 height 10
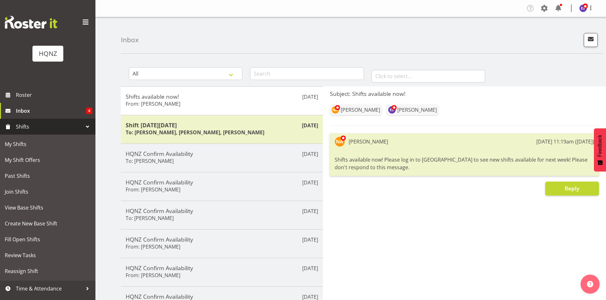
click at [16, 125] on link "Shifts" at bounding box center [47, 127] width 95 height 16
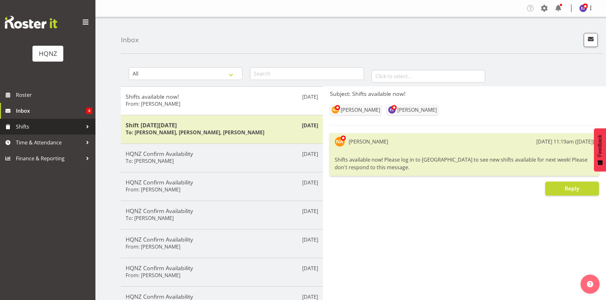
click at [21, 127] on span "Shifts" at bounding box center [49, 127] width 67 height 10
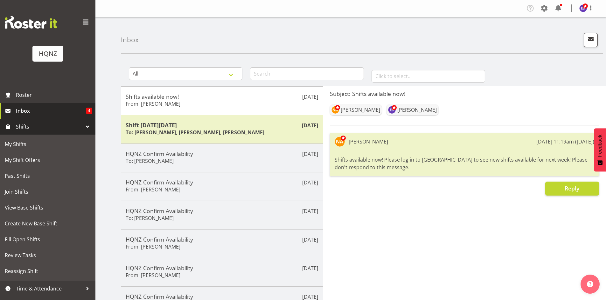
click at [25, 114] on span "Inbox" at bounding box center [51, 111] width 70 height 10
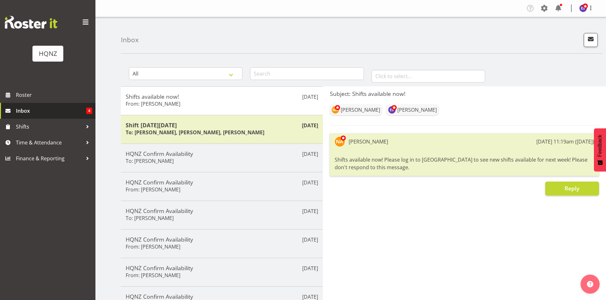
click at [36, 111] on span "Inbox" at bounding box center [51, 111] width 70 height 10
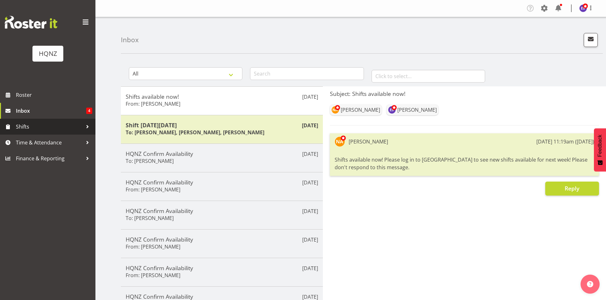
click at [34, 129] on span "Shifts" at bounding box center [49, 127] width 67 height 10
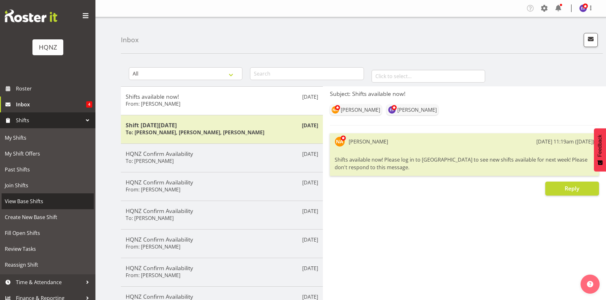
scroll to position [12, 0]
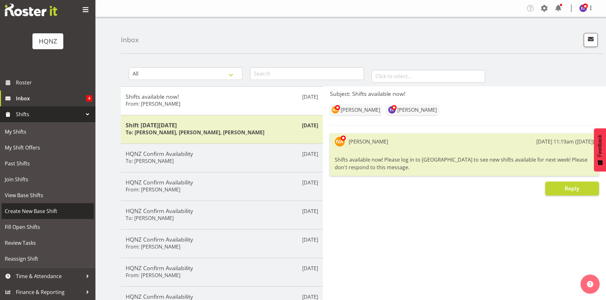
click at [24, 209] on span "Create New Base Shift" at bounding box center [48, 212] width 86 height 10
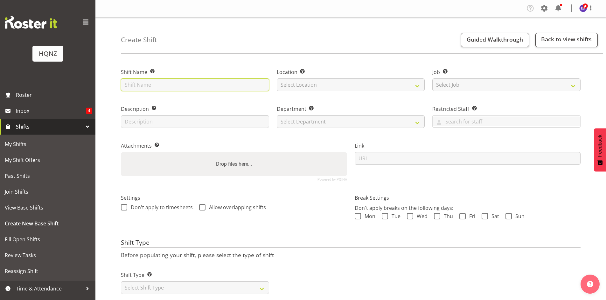
click at [192, 84] on input "text" at bounding box center [195, 85] width 148 height 13
type input "Event Support"
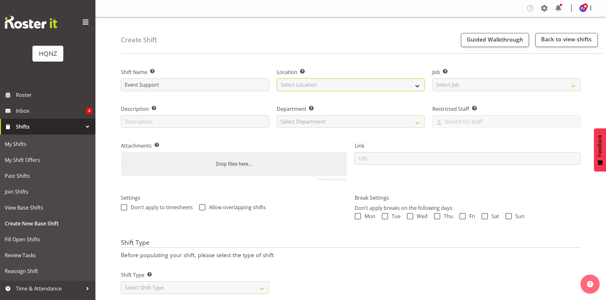
click at [318, 82] on select "Select Location HQNZ Head Office" at bounding box center [351, 85] width 148 height 13
select select "129"
click at [277, 79] on select "Select Location HQNZ Head Office" at bounding box center [351, 85] width 148 height 13
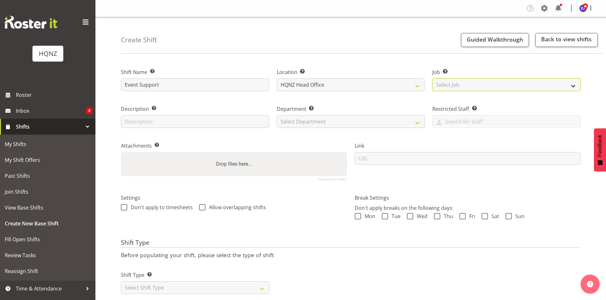
click at [449, 84] on select "Select Job Create new job Auto Super Shoppes Buddle Findlay Carsales Crowne Pla…" at bounding box center [506, 85] width 148 height 13
select select "10457"
click at [432, 79] on select "Select Job Create new job Auto Super Shoppes Buddle Findlay Carsales Crowne Pla…" at bounding box center [506, 85] width 148 height 13
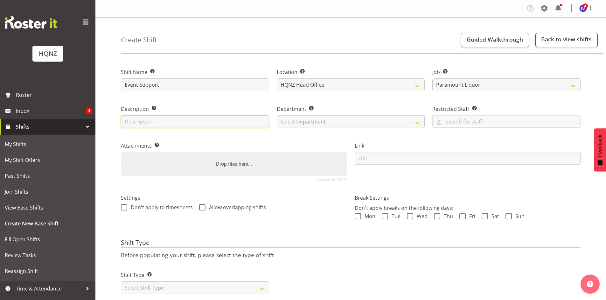
click at [164, 119] on input "text" at bounding box center [195, 121] width 148 height 13
type input "Event Support"
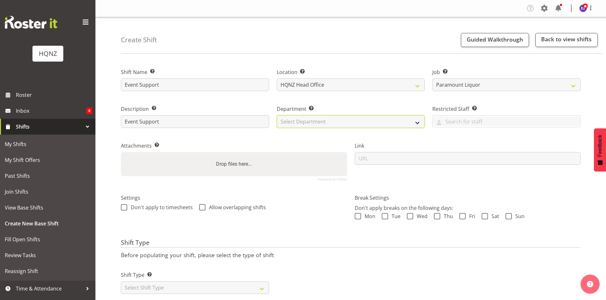
click at [321, 123] on select "Select Department HQ Casual Staff" at bounding box center [351, 121] width 148 height 13
select select "127"
click at [277, 115] on select "Select Department HQ Casual Staff" at bounding box center [351, 121] width 148 height 13
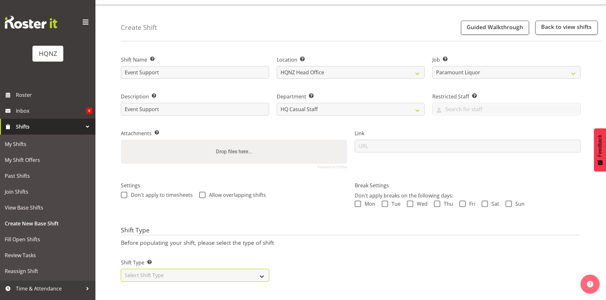
click at [148, 269] on select "Select Shift Type One Off Shift Recurring Shift Rotating Shift" at bounding box center [195, 275] width 148 height 13
click at [148, 272] on select "Select Shift Type One Off Shift Recurring Shift Rotating Shift" at bounding box center [195, 275] width 148 height 13
select select "one_off"
click at [121, 269] on select "Select Shift Type One Off Shift Recurring Shift Rotating Shift" at bounding box center [195, 275] width 148 height 13
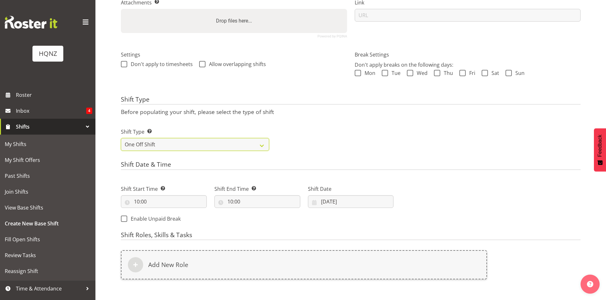
scroll to position [144, 0]
click at [139, 202] on input "10:00" at bounding box center [164, 201] width 86 height 13
click at [137, 201] on input "10:00" at bounding box center [164, 201] width 86 height 13
click at [137, 203] on input "10:00" at bounding box center [164, 201] width 86 height 13
click at [164, 217] on select "00 01 02 03 04 05 06 07 08 09 10 11 12 13 14 15 16 17 18 19 20 21 22 23" at bounding box center [164, 217] width 14 height 13
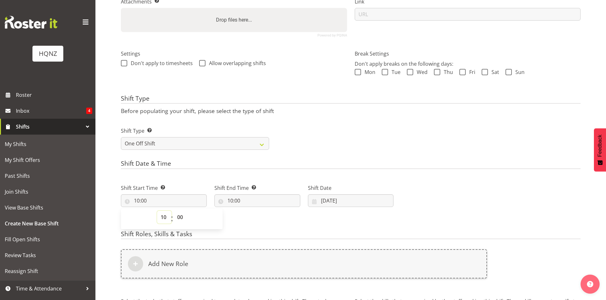
select select "12"
type input "12:00"
click at [180, 217] on select "00 01 02 03 04 05 06 07 08 09 10 11 12 13 14 15 16 17 18 19 20 21 22 23 24 25 2…" at bounding box center [181, 217] width 14 height 13
click at [231, 201] on input "10:00" at bounding box center [257, 201] width 86 height 13
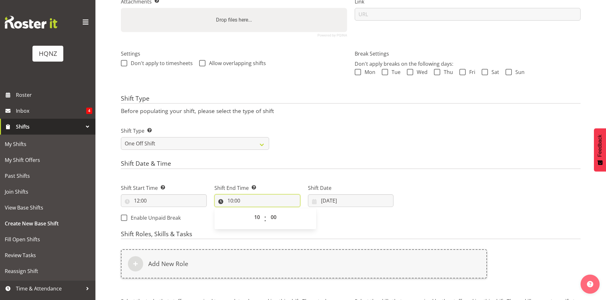
click at [231, 201] on input "10:00" at bounding box center [257, 201] width 86 height 13
click at [258, 217] on select "00 01 02 03 04 05 06 07 08 09 10 11 12 13 14 15 16 17 18 19 20 21 22 23" at bounding box center [258, 217] width 14 height 13
select select "13"
click at [251, 211] on select "00 01 02 03 04 05 06 07 08 09 10 11 12 13 14 15 16 17 18 19 20 21 22 23" at bounding box center [258, 217] width 14 height 13
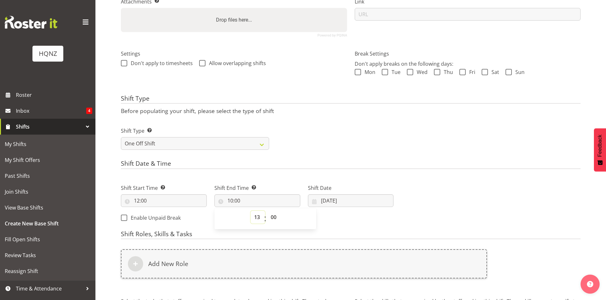
type input "13:00"
click at [276, 219] on select "00 01 02 03 04 05 06 07 08 09 10 11 12 13 14 15 16 17 18 19 20 21 22 23 24 25 2…" at bounding box center [274, 217] width 14 height 13
select select "30"
click at [267, 211] on select "00 01 02 03 04 05 06 07 08 09 10 11 12 13 14 15 16 17 18 19 20 21 22 23 24 25 2…" at bounding box center [274, 217] width 14 height 13
type input "13:30"
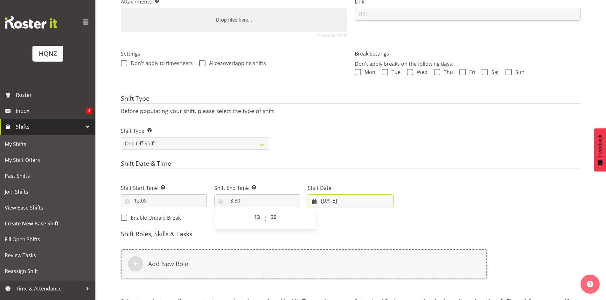
click at [327, 202] on input "11/09/2025" at bounding box center [351, 201] width 86 height 13
click at [345, 264] on span "9" at bounding box center [345, 265] width 3 height 6
type input "09/09/2025"
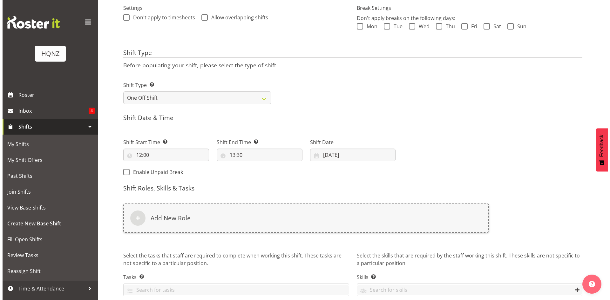
scroll to position [218, 0]
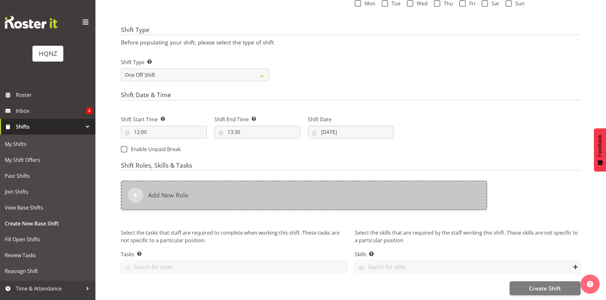
click at [215, 193] on div "Add New Role" at bounding box center [304, 195] width 366 height 29
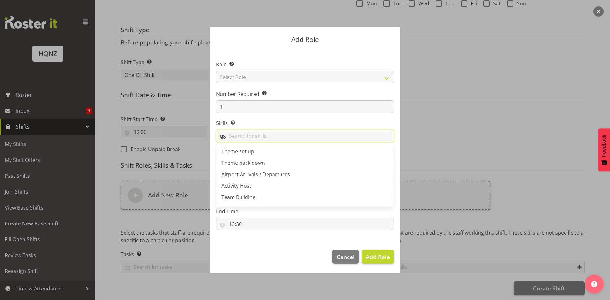
click at [250, 140] on input "text" at bounding box center [305, 136] width 177 height 10
click at [238, 186] on span "Event Support" at bounding box center [239, 187] width 34 height 7
click at [288, 246] on footer "Cancel Add Role" at bounding box center [305, 259] width 191 height 30
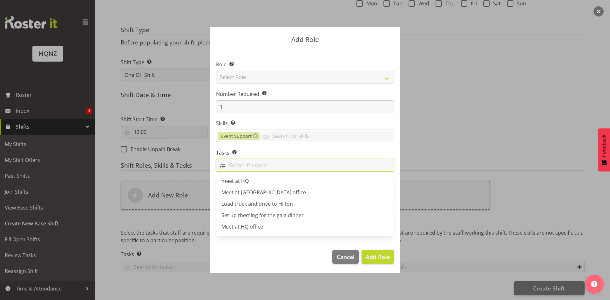
click at [246, 167] on input "text" at bounding box center [305, 166] width 177 height 10
click at [240, 265] on footer "Cancel Add Role" at bounding box center [305, 259] width 191 height 30
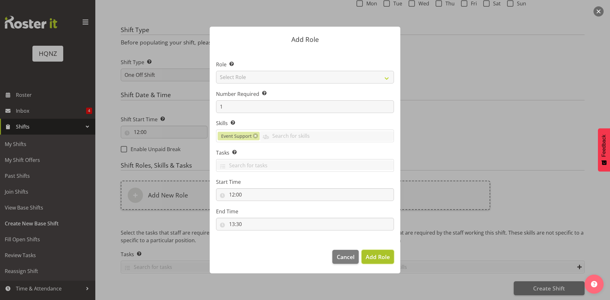
click at [370, 257] on span "Add Role" at bounding box center [378, 257] width 24 height 8
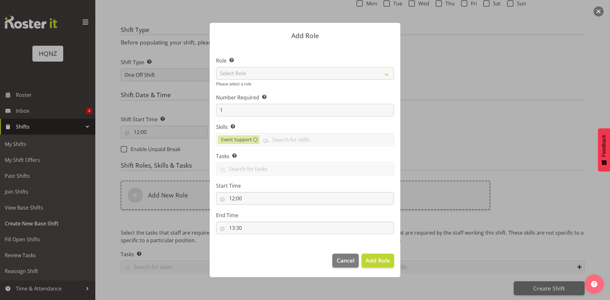
click at [328, 64] on label "Role Select the role you wish to add to the shift." at bounding box center [305, 61] width 178 height 8
click at [326, 72] on select "Select Role Activity host Airport arrivals/departures Cleaning Event support Te…" at bounding box center [305, 73] width 178 height 13
select select "254"
click at [216, 71] on select "Select Role Activity host Airport arrivals/departures Cleaning Event support Te…" at bounding box center [305, 73] width 178 height 13
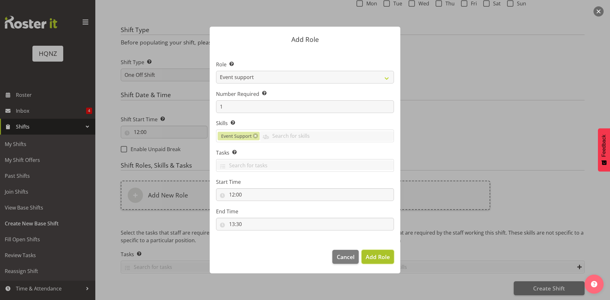
click at [380, 257] on span "Add Role" at bounding box center [378, 257] width 24 height 8
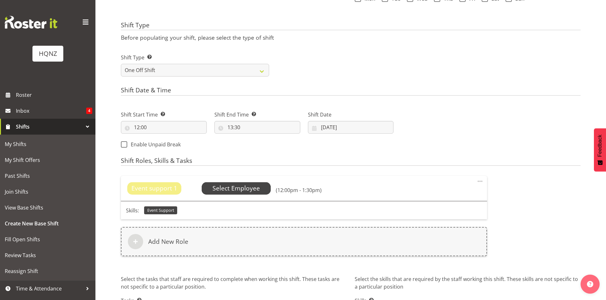
click at [234, 186] on span "Select Employee" at bounding box center [235, 188] width 47 height 9
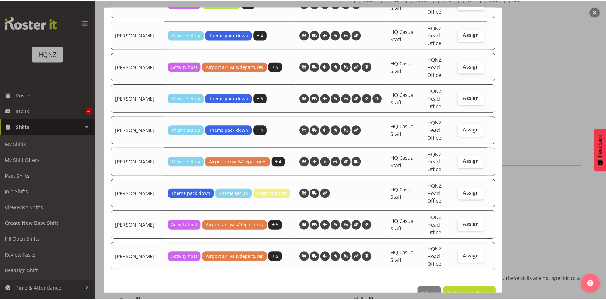
scroll to position [863, 0]
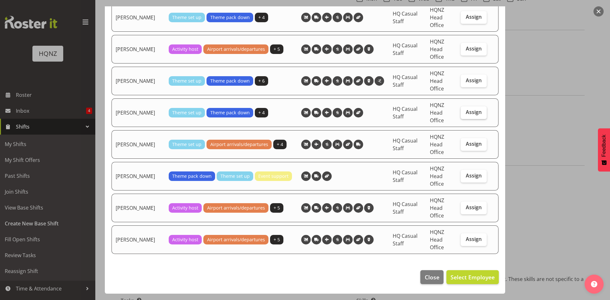
click at [466, 113] on span "Assign" at bounding box center [474, 112] width 16 height 6
click at [465, 113] on input "Assign" at bounding box center [463, 112] width 4 height 4
checkbox input "true"
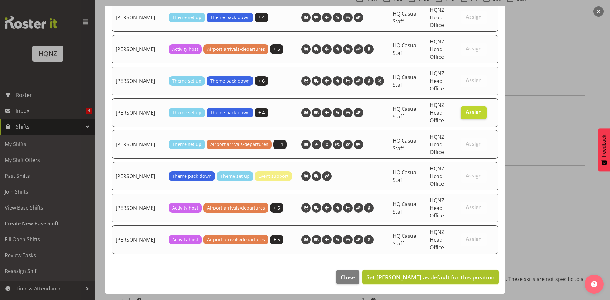
click at [454, 275] on span "Set Rebecca Shaw as default for this position" at bounding box center [431, 278] width 128 height 8
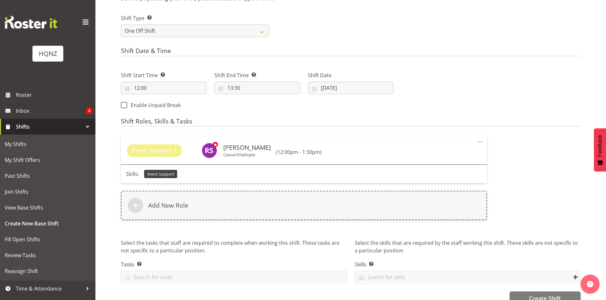
scroll to position [272, 0]
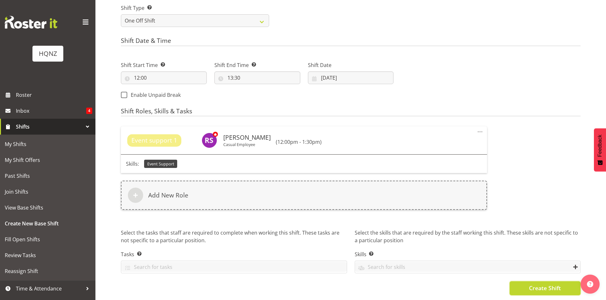
click at [544, 286] on span "Create Shift" at bounding box center [545, 288] width 32 height 8
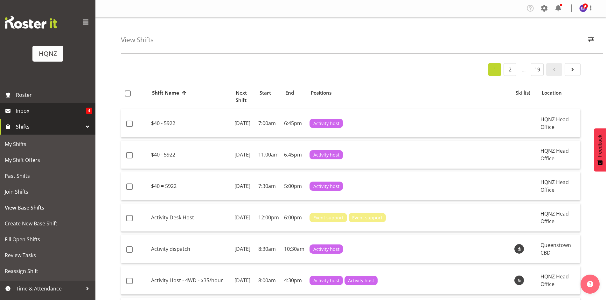
click at [25, 108] on span "Inbox" at bounding box center [51, 111] width 70 height 10
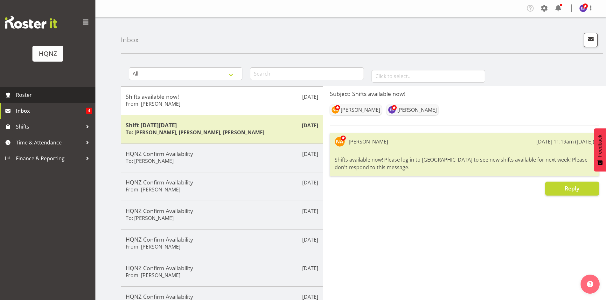
click at [27, 96] on span "Roster" at bounding box center [54, 95] width 76 height 10
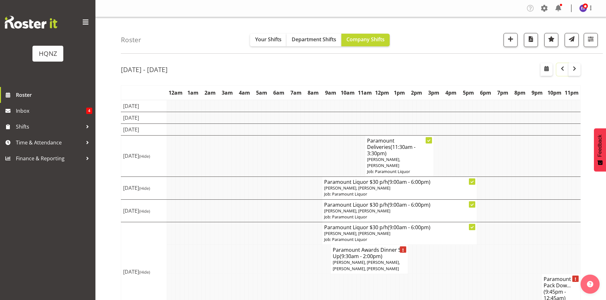
click at [559, 68] on span "button" at bounding box center [562, 69] width 8 height 8
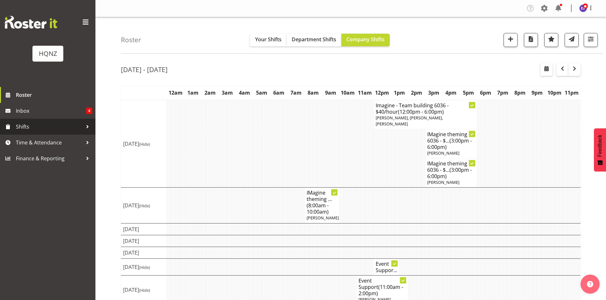
click at [38, 126] on span "Shifts" at bounding box center [49, 127] width 67 height 10
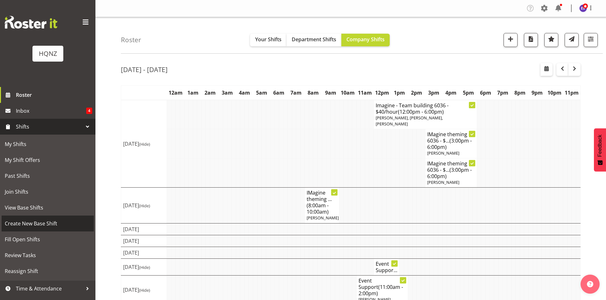
click at [21, 226] on span "Create New Base Shift" at bounding box center [48, 224] width 86 height 10
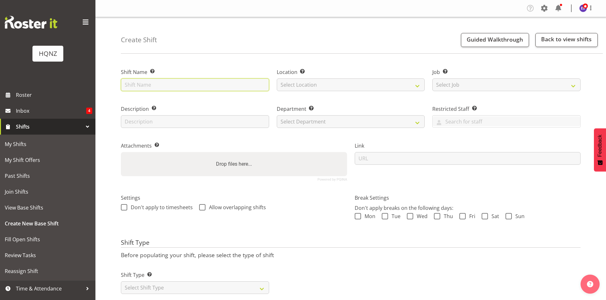
click at [189, 87] on input "text" at bounding box center [195, 85] width 148 height 13
type input "Winter Pride Pack Down"
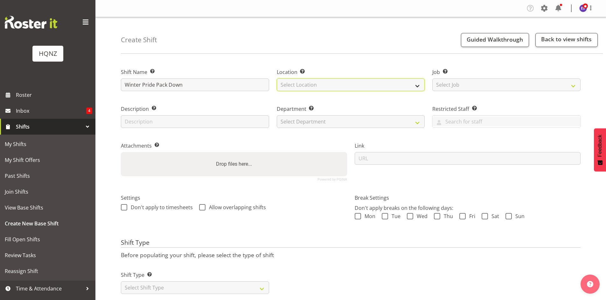
click at [318, 86] on select "Select Location [GEOGRAPHIC_DATA] Head Office" at bounding box center [351, 85] width 148 height 13
select select "129"
click at [277, 79] on select "Select Location [GEOGRAPHIC_DATA] Head Office" at bounding box center [351, 85] width 148 height 13
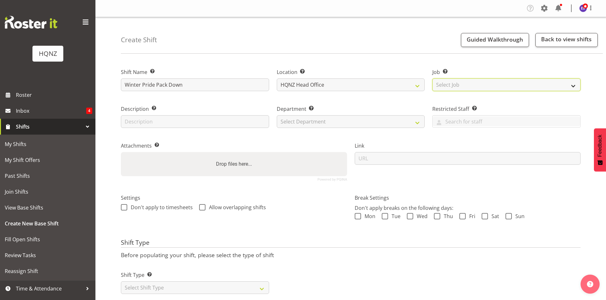
click at [449, 86] on select "Select Job Create new job Auto Super Shoppes Buddle Findlay Carsales [GEOGRAPHI…" at bounding box center [506, 85] width 148 height 13
select select "8860"
click at [432, 79] on select "Select Job Create new job Auto Super Shoppes Buddle Findlay Carsales [GEOGRAPHI…" at bounding box center [506, 85] width 148 height 13
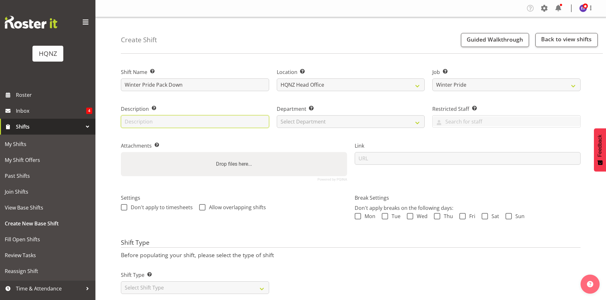
click at [211, 124] on input "text" at bounding box center [195, 121] width 148 height 13
type input "Winter Pride Pack Down on the [DATE]"
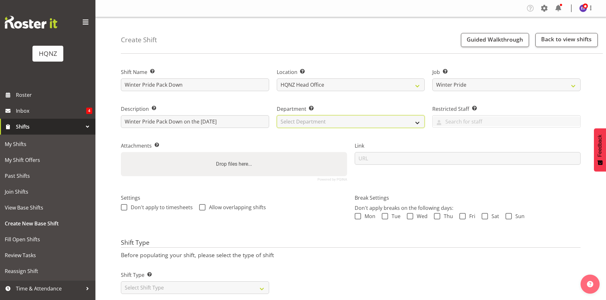
click at [377, 117] on select "Select Department HQ Casual Staff" at bounding box center [351, 121] width 148 height 13
select select "127"
click at [277, 115] on select "Select Department HQ Casual Staff" at bounding box center [351, 121] width 148 height 13
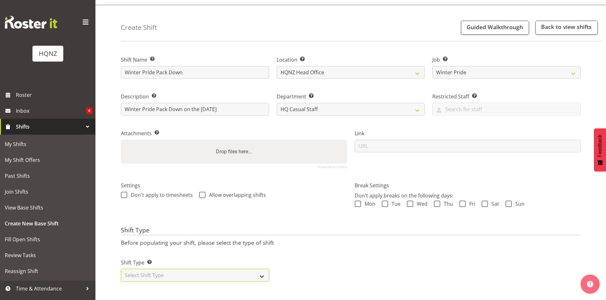
click at [161, 272] on select "Select Shift Type One Off Shift Recurring Shift Rotating Shift" at bounding box center [195, 275] width 148 height 13
select select "one_off"
click at [121, 269] on select "Select Shift Type One Off Shift Recurring Shift Rotating Shift" at bounding box center [195, 275] width 148 height 13
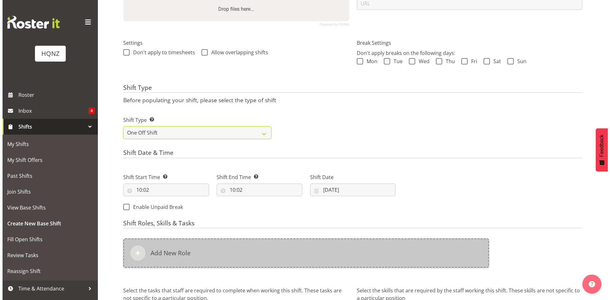
scroll to position [176, 0]
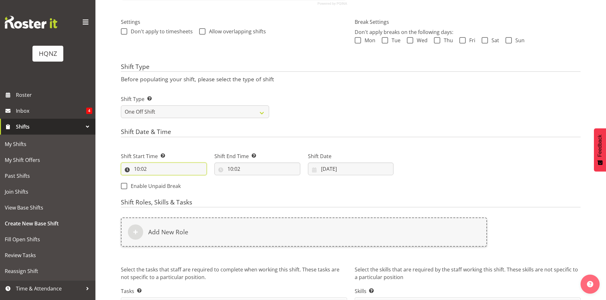
click at [141, 172] on input "10:02" at bounding box center [164, 169] width 86 height 13
click at [136, 169] on input "10:02" at bounding box center [164, 169] width 86 height 13
click at [143, 170] on input "10:02" at bounding box center [164, 169] width 86 height 13
click at [181, 186] on select "00 01 02 03 04 05 06 07 08 09 10 11 12 13 14 15 16 17 18 19 20 21 22 23 24 25 2…" at bounding box center [181, 185] width 14 height 13
select select "0"
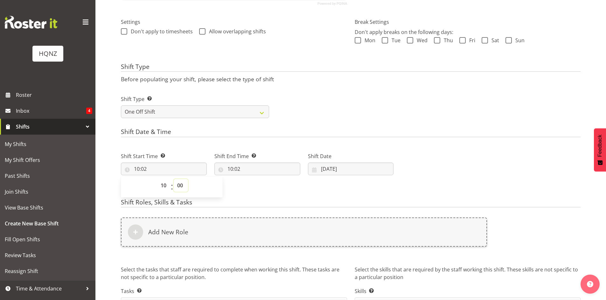
click at [174, 179] on select "00 01 02 03 04 05 06 07 08 09 10 11 12 13 14 15 16 17 18 19 20 21 22 23 24 25 2…" at bounding box center [181, 185] width 14 height 13
type input "10:00"
click at [233, 170] on input "10:02" at bounding box center [257, 169] width 86 height 13
click at [256, 185] on select "00 01 02 03 04 05 06 07 08 09 10 11 12 13 14 15 16 17 18 19 20 21 22 23" at bounding box center [258, 185] width 14 height 13
select select "12"
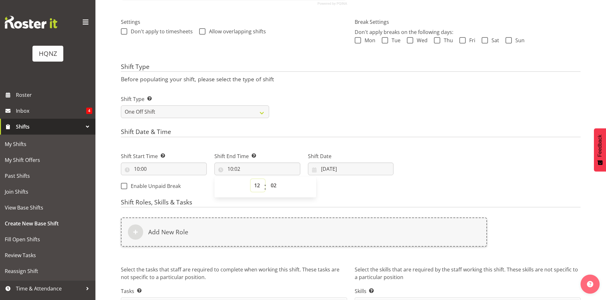
click at [251, 179] on select "00 01 02 03 04 05 06 07 08 09 10 11 12 13 14 15 16 17 18 19 20 21 22 23" at bounding box center [258, 185] width 14 height 13
type input "12:02"
click at [273, 185] on select "00 01 02 03 04 05 06 07 08 09 10 11 12 13 14 15 16 17 18 19 20 21 22 23 24 25 2…" at bounding box center [274, 185] width 14 height 13
select select "30"
click at [267, 179] on select "00 01 02 03 04 05 06 07 08 09 10 11 12 13 14 15 16 17 18 19 20 21 22 23 24 25 2…" at bounding box center [274, 185] width 14 height 13
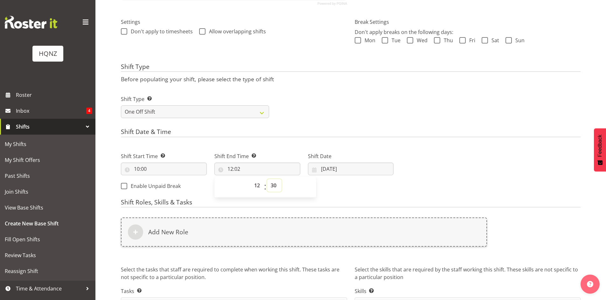
type input "12:30"
click at [323, 169] on input "[DATE]" at bounding box center [351, 169] width 86 height 13
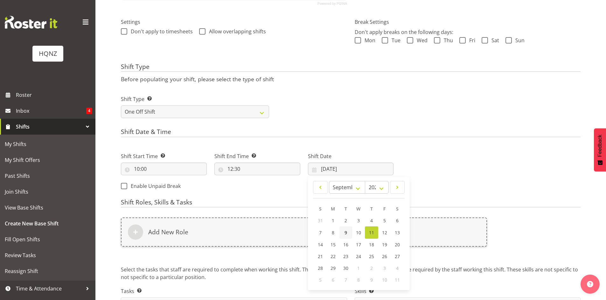
click at [346, 233] on span "9" at bounding box center [345, 233] width 3 height 6
type input "[DATE]"
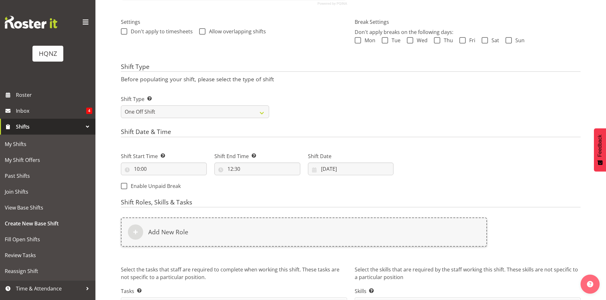
click at [269, 193] on div "Shift Start Time Set the time of the day you wish this shift to start 10:00 00 …" at bounding box center [257, 170] width 280 height 52
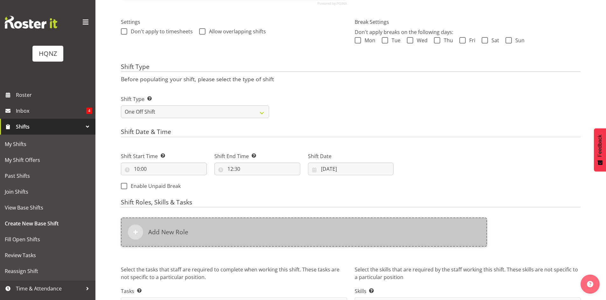
click at [160, 239] on div "Add New Role" at bounding box center [304, 232] width 366 height 29
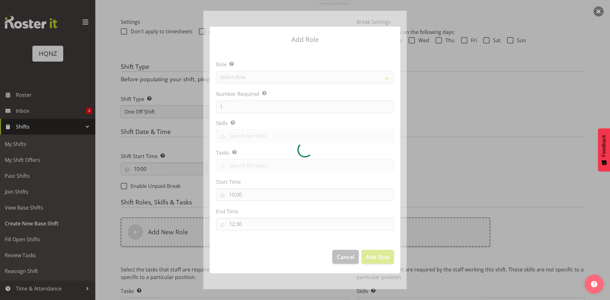
click at [248, 76] on div at bounding box center [304, 150] width 203 height 279
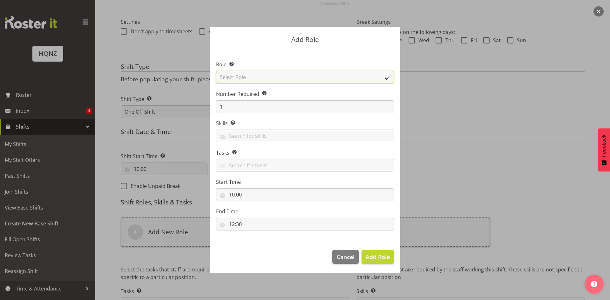
click at [259, 77] on select "Select Role Activity host Airport arrivals/departures Cleaning Event support Te…" at bounding box center [305, 77] width 178 height 13
select select "250"
click at [216, 71] on select "Select Role Activity host Airport arrivals/departures Cleaning Event support Te…" at bounding box center [305, 77] width 178 height 13
click at [237, 135] on input "text" at bounding box center [305, 136] width 177 height 10
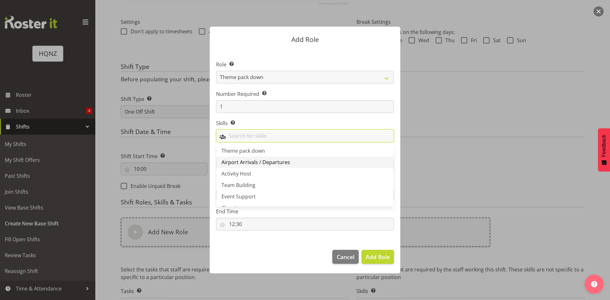
scroll to position [22, 0]
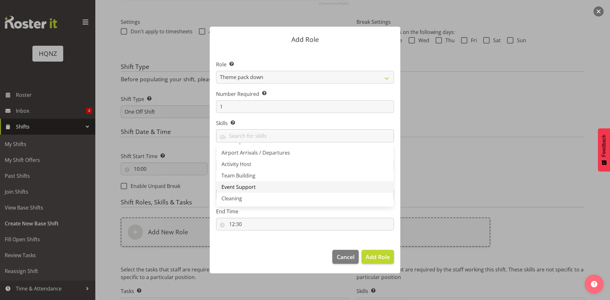
click at [240, 186] on span "Event Support" at bounding box center [239, 187] width 34 height 7
drag, startPoint x: 298, startPoint y: 254, endPoint x: 282, endPoint y: 214, distance: 43.1
click at [298, 254] on footer "Cancel Add Role" at bounding box center [305, 259] width 191 height 30
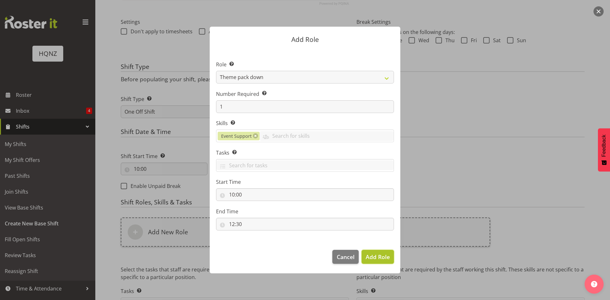
click at [378, 259] on span "Add Role" at bounding box center [378, 257] width 24 height 8
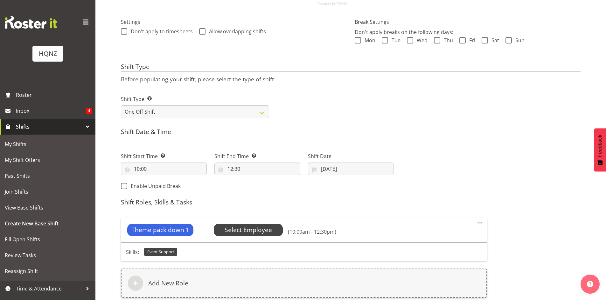
click at [234, 229] on span "Select Employee" at bounding box center [247, 230] width 47 height 9
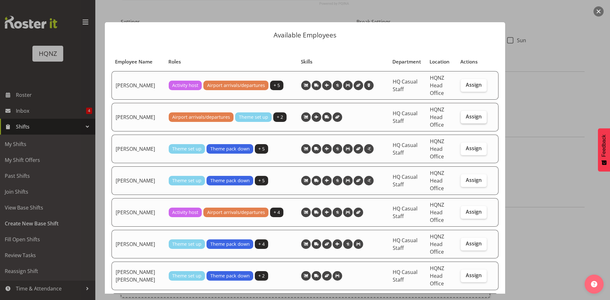
click at [469, 120] on span "Assign" at bounding box center [474, 117] width 16 height 6
click at [465, 119] on input "Assign" at bounding box center [463, 117] width 4 height 4
checkbox input "true"
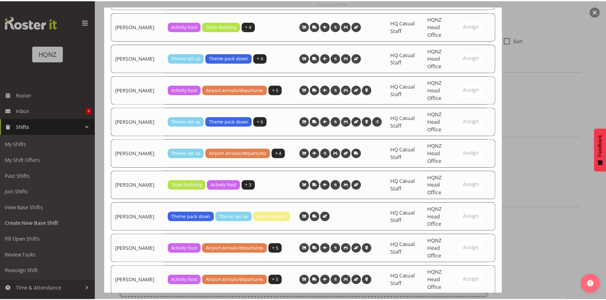
scroll to position [863, 0]
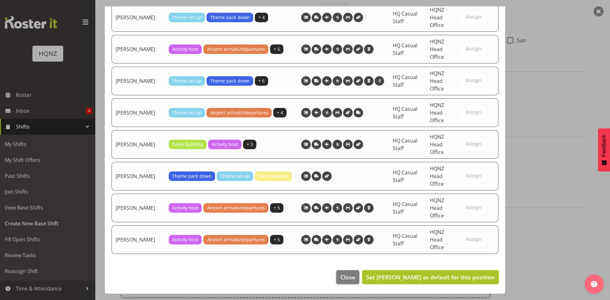
click at [453, 284] on button "Set [PERSON_NAME] as default for this position" at bounding box center [430, 278] width 137 height 14
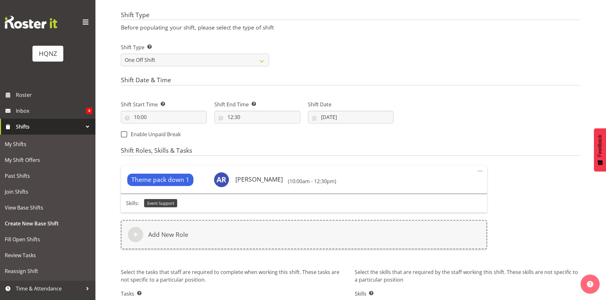
scroll to position [272, 0]
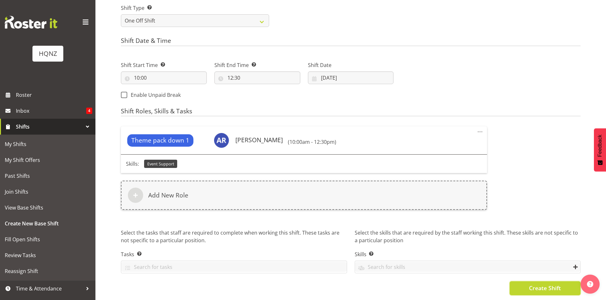
click at [542, 286] on span "Create Shift" at bounding box center [545, 288] width 32 height 8
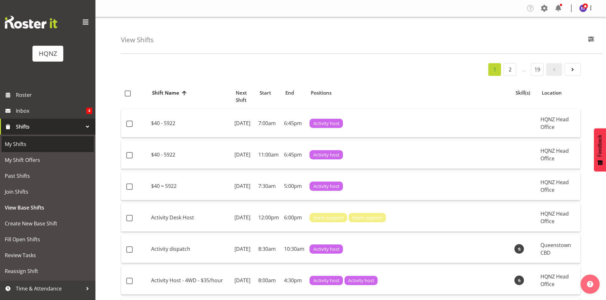
click at [17, 143] on span "My Shifts" at bounding box center [48, 145] width 86 height 10
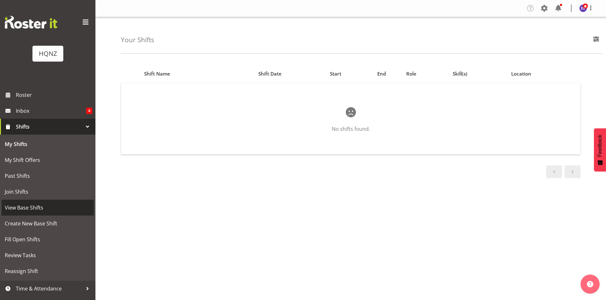
click at [19, 209] on span "View Base Shifts" at bounding box center [48, 208] width 86 height 10
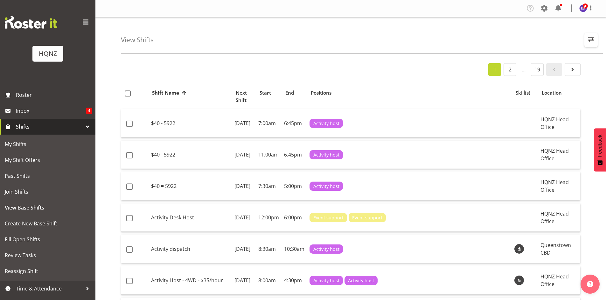
click at [592, 39] on span "button" at bounding box center [591, 39] width 8 height 8
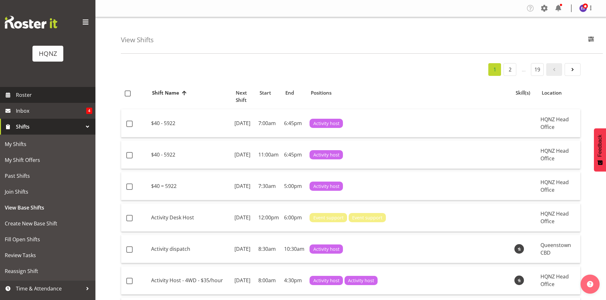
click at [20, 93] on span "Roster" at bounding box center [54, 95] width 76 height 10
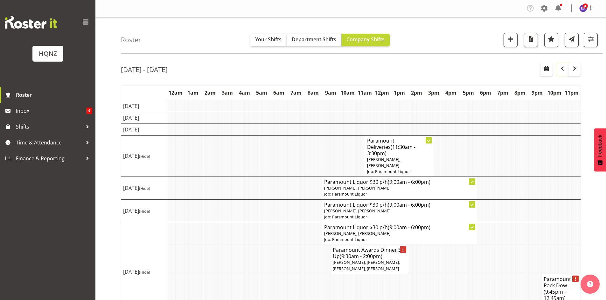
click at [563, 72] on span "button" at bounding box center [562, 69] width 8 height 8
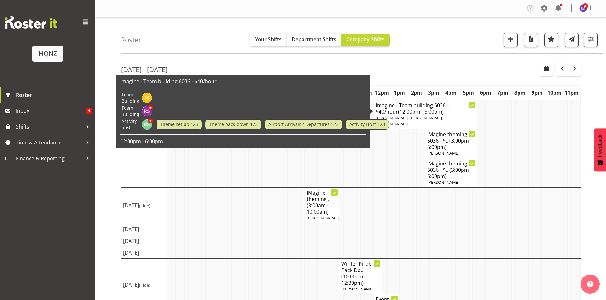
click at [398, 114] on span "(12:00pm - 6:00pm)" at bounding box center [421, 111] width 46 height 7
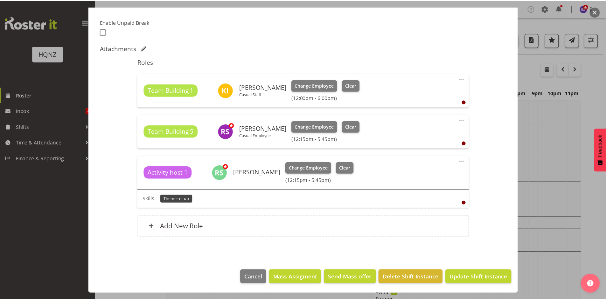
scroll to position [101, 0]
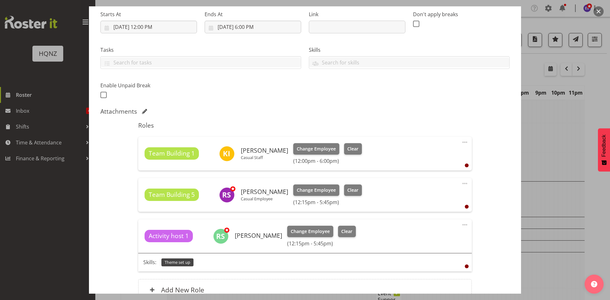
click at [566, 126] on div at bounding box center [305, 150] width 610 height 300
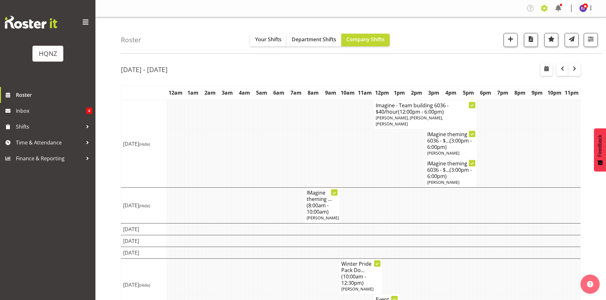
click at [545, 9] on span at bounding box center [544, 8] width 10 height 10
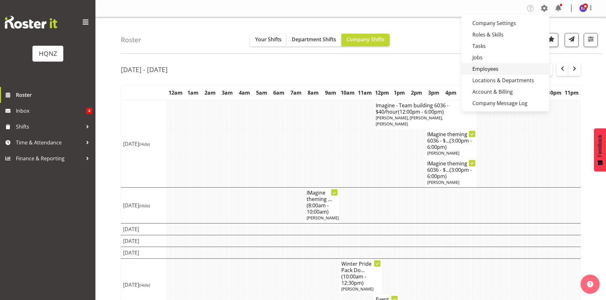
click at [503, 69] on link "Employees" at bounding box center [505, 68] width 88 height 11
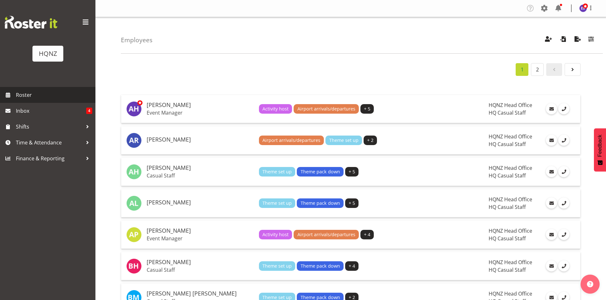
click at [27, 93] on span "Roster" at bounding box center [54, 95] width 76 height 10
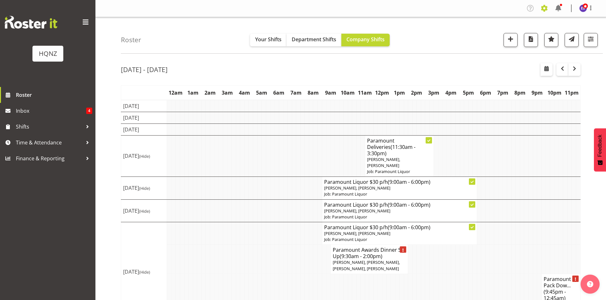
click at [545, 9] on span at bounding box center [544, 8] width 10 height 10
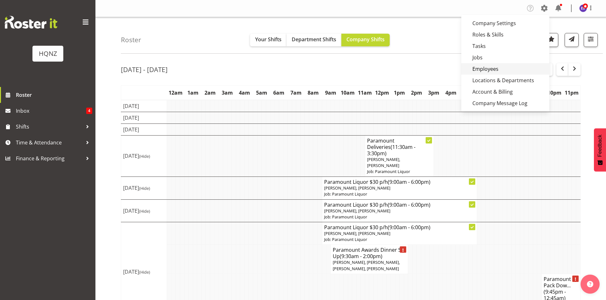
click at [491, 69] on link "Employees" at bounding box center [505, 68] width 88 height 11
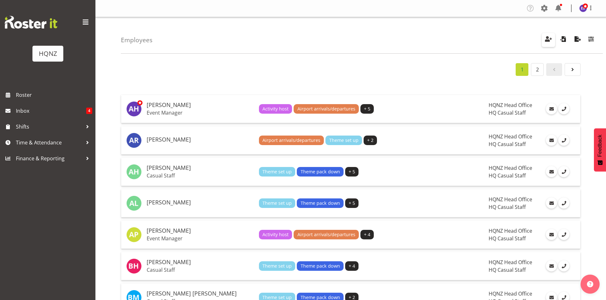
click at [551, 38] on span "button" at bounding box center [548, 39] width 8 height 8
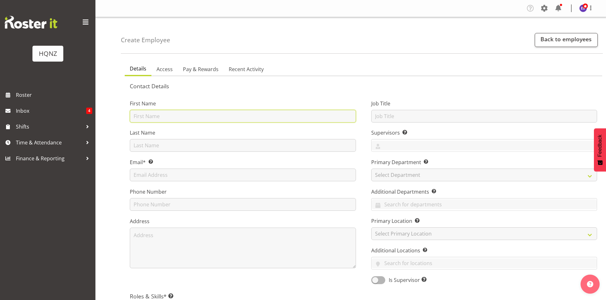
click at [170, 117] on input "text" at bounding box center [243, 116] width 226 height 13
type input "Ryan James"
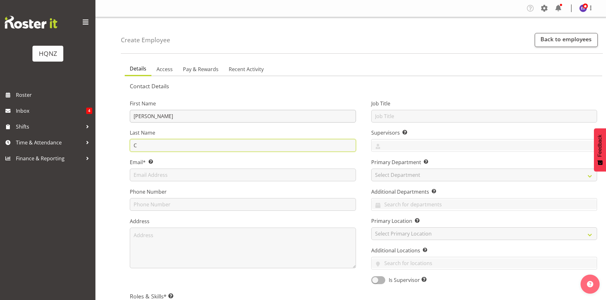
type input "C"
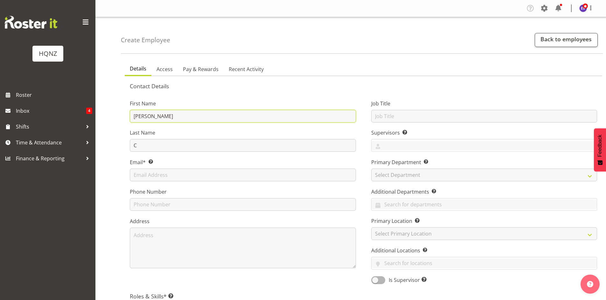
click at [187, 110] on input "Ryan James" at bounding box center [243, 116] width 226 height 13
type input "Ryan"
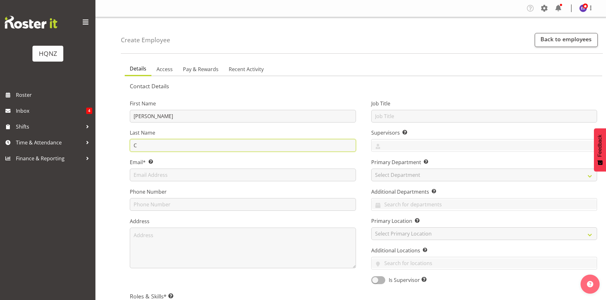
click at [164, 144] on input "C" at bounding box center [243, 145] width 226 height 13
type input "Churchma"
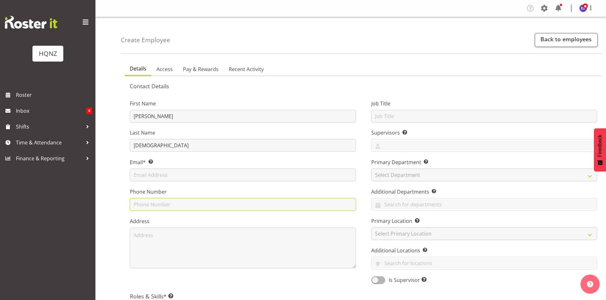
click at [147, 205] on input "text" at bounding box center [243, 204] width 226 height 13
type input "0275551226"
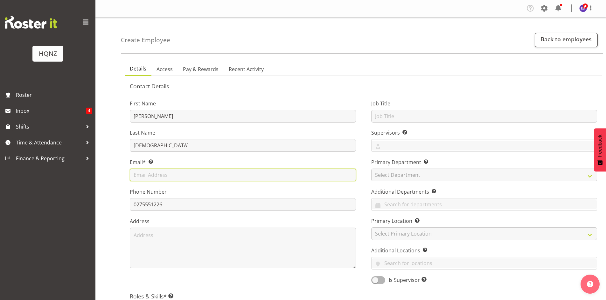
click at [164, 175] on input "text" at bounding box center [243, 175] width 226 height 13
click at [170, 176] on input "text" at bounding box center [243, 175] width 226 height 13
type input "ryan@blackshed.co.nz"
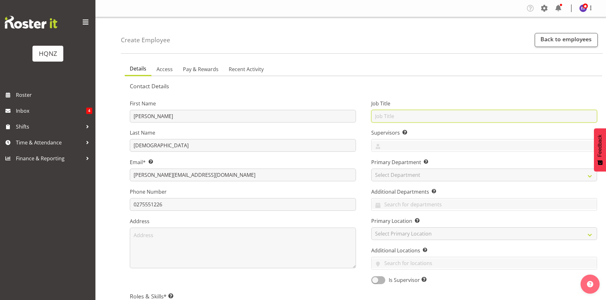
click at [393, 113] on input "text" at bounding box center [484, 116] width 226 height 13
type input "Casual Staff"
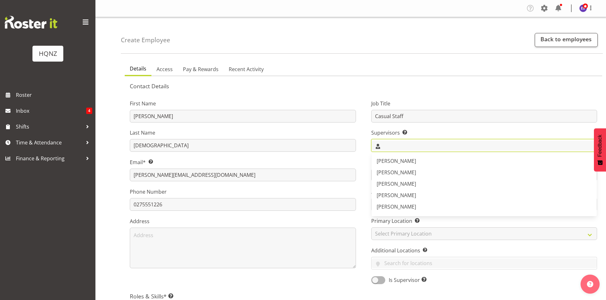
click at [396, 147] on input "text" at bounding box center [483, 146] width 225 height 10
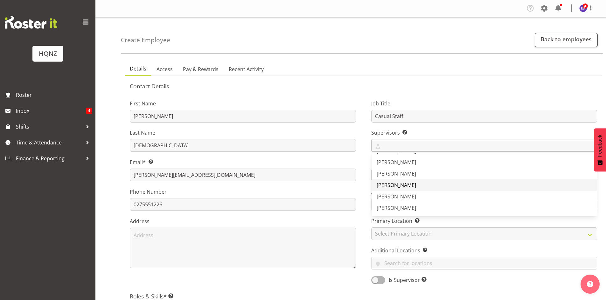
click at [391, 186] on span "[PERSON_NAME]" at bounding box center [395, 185] width 39 height 7
click at [361, 190] on div "First Name Ryan Last Name Churchma Email* This is a required field. ryan@blacks…" at bounding box center [242, 190] width 241 height 198
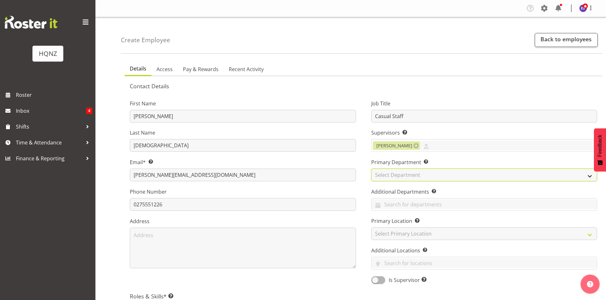
click at [383, 175] on select "Select Department HQ Casual Staff" at bounding box center [484, 175] width 226 height 13
select select "127"
click at [371, 169] on select "Select Department HQ Casual Staff" at bounding box center [484, 175] width 226 height 13
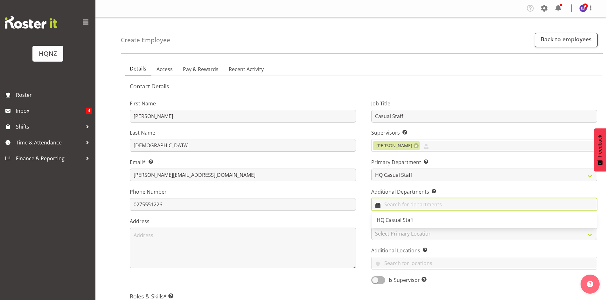
click at [387, 208] on input "text" at bounding box center [483, 205] width 225 height 10
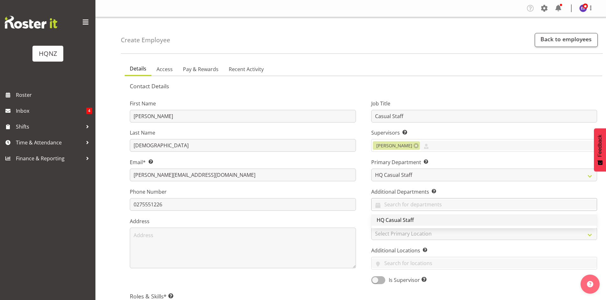
click at [389, 218] on span "HQ Casual Staff" at bounding box center [394, 220] width 37 height 7
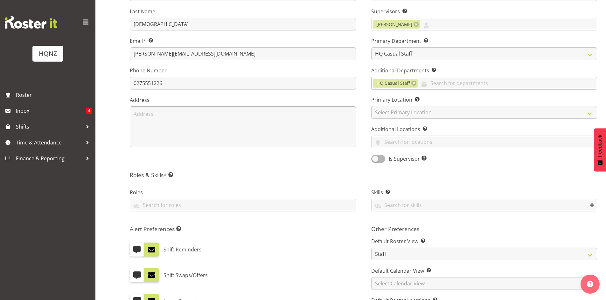
scroll to position [127, 0]
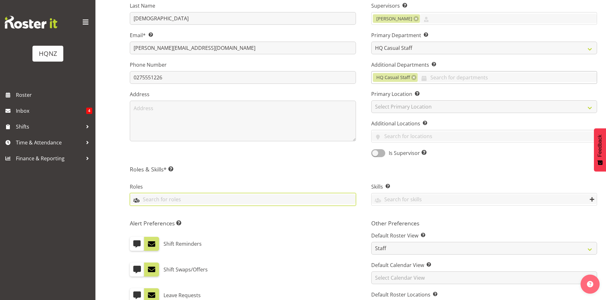
click at [173, 196] on input "text" at bounding box center [242, 200] width 225 height 10
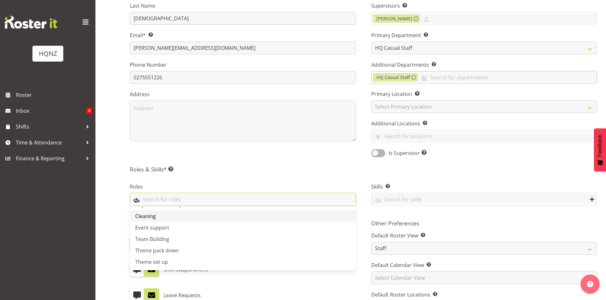
scroll to position [0, 0]
click at [153, 217] on span "Activity host" at bounding box center [149, 215] width 29 height 7
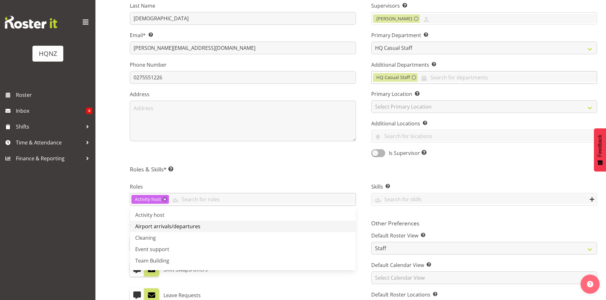
click at [155, 227] on span "Airport arrivals/departures" at bounding box center [167, 226] width 65 height 7
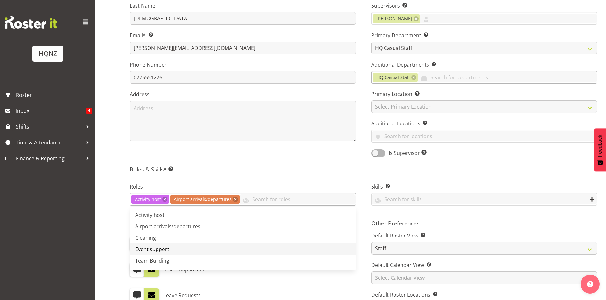
click at [155, 250] on span "Event support" at bounding box center [152, 249] width 34 height 7
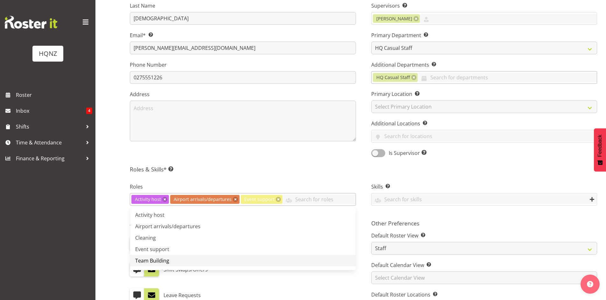
scroll to position [22, 0]
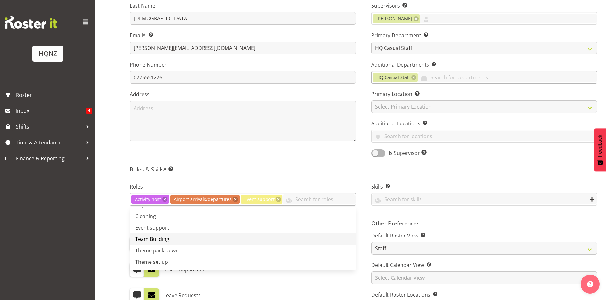
click at [153, 240] on span "Team Building" at bounding box center [152, 239] width 34 height 7
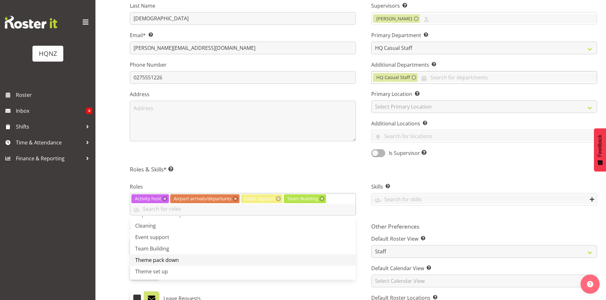
click at [155, 262] on span "Theme pack down" at bounding box center [157, 260] width 44 height 7
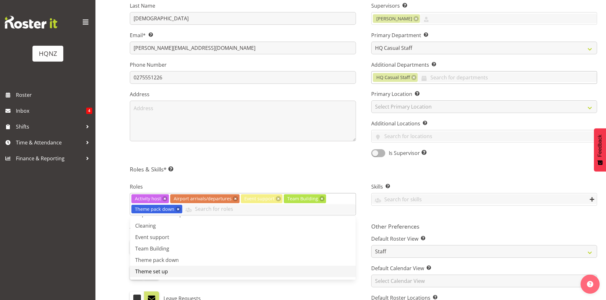
click at [155, 271] on span "Theme set up" at bounding box center [151, 271] width 33 height 7
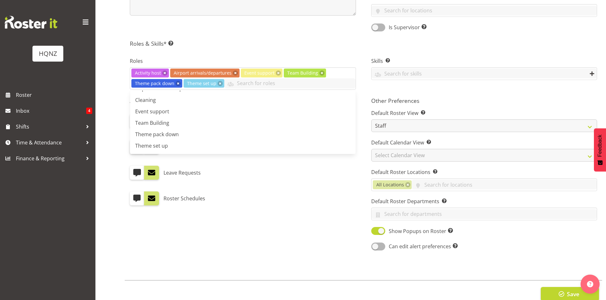
scroll to position [254, 0]
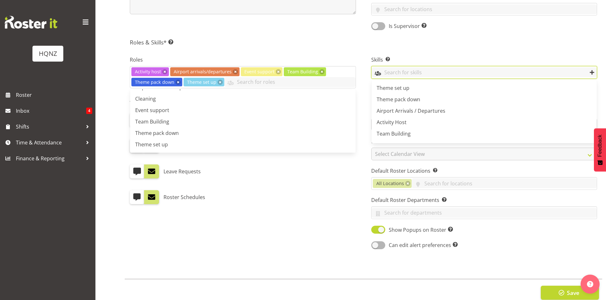
click at [382, 69] on input "text" at bounding box center [483, 72] width 225 height 10
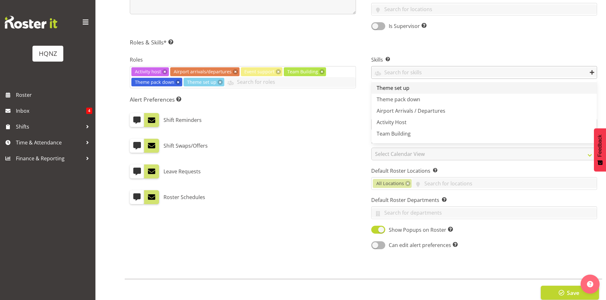
click at [389, 89] on span "Theme set up" at bounding box center [392, 88] width 33 height 7
click at [395, 100] on span "Theme pack down" at bounding box center [398, 99] width 44 height 7
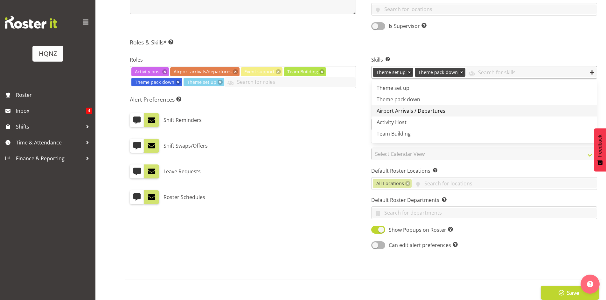
click at [397, 110] on span "Airport Arrivals / Departures" at bounding box center [410, 110] width 69 height 7
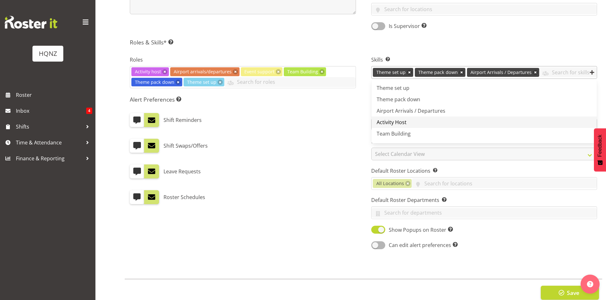
click at [397, 119] on span "Activity Host" at bounding box center [391, 122] width 30 height 7
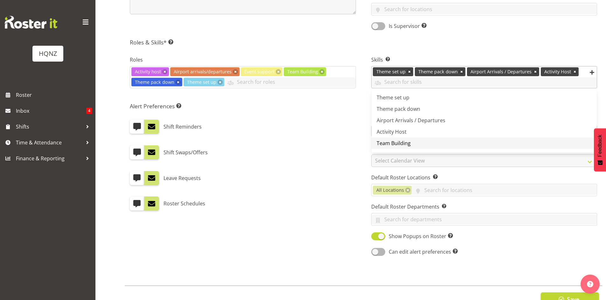
click at [396, 139] on link "Team Building" at bounding box center [483, 143] width 225 height 11
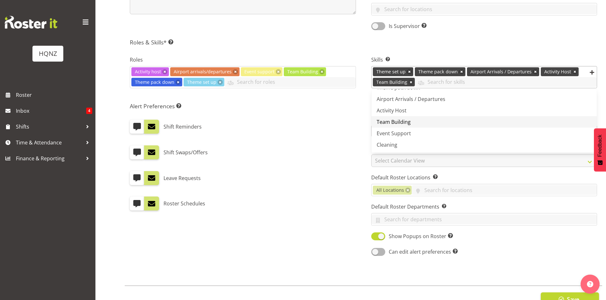
scroll to position [22, 0]
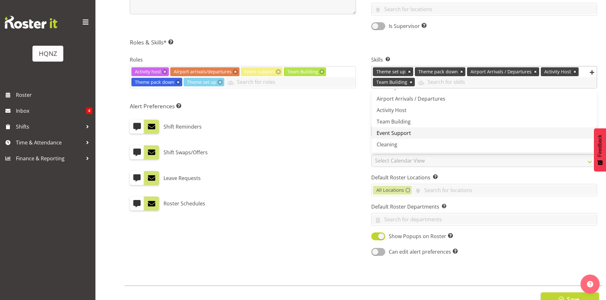
click at [396, 134] on span "Event Support" at bounding box center [393, 133] width 34 height 7
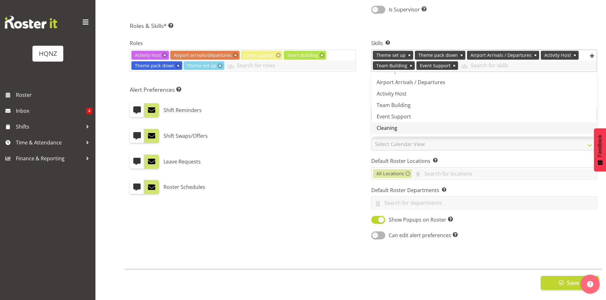
click at [386, 125] on span "Cleaning" at bounding box center [386, 128] width 21 height 7
click at [342, 155] on div "Leave Requests" at bounding box center [243, 162] width 226 height 14
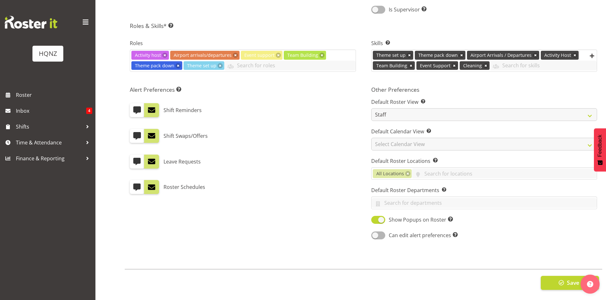
click at [284, 155] on div "Leave Requests" at bounding box center [243, 162] width 226 height 14
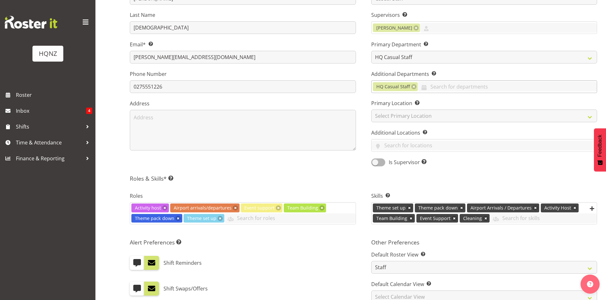
scroll to position [117, 0]
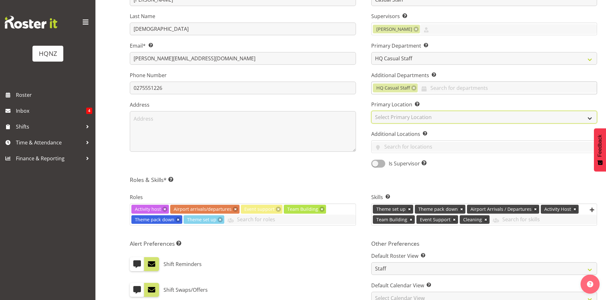
click at [397, 117] on select "Select Primary Location HQNZ Head Office" at bounding box center [484, 117] width 226 height 13
select select "129"
click at [371, 111] on select "Select Primary Location HQNZ Head Office" at bounding box center [484, 117] width 226 height 13
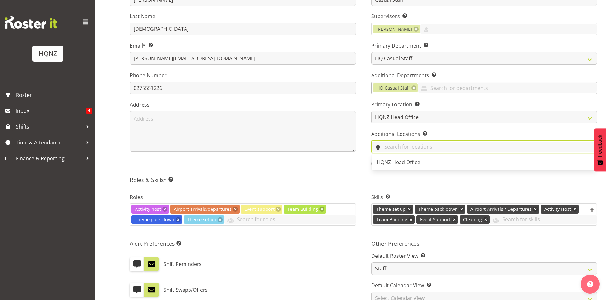
click at [394, 148] on input "text" at bounding box center [483, 147] width 225 height 10
type input "Queenstown"
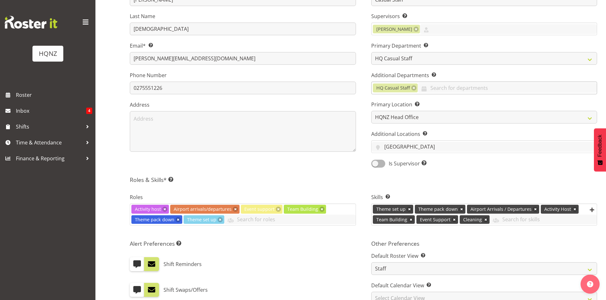
click at [436, 182] on h5 "Roles & Skills* This is a required field. Add as many roles and skills as requi…" at bounding box center [363, 179] width 467 height 7
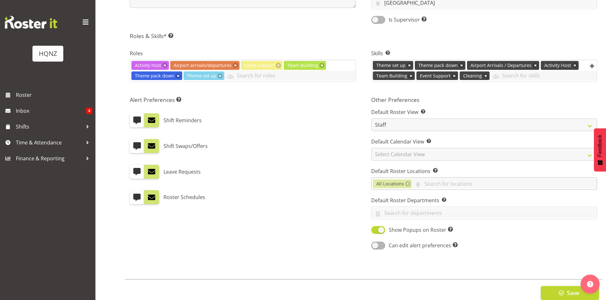
scroll to position [276, 0]
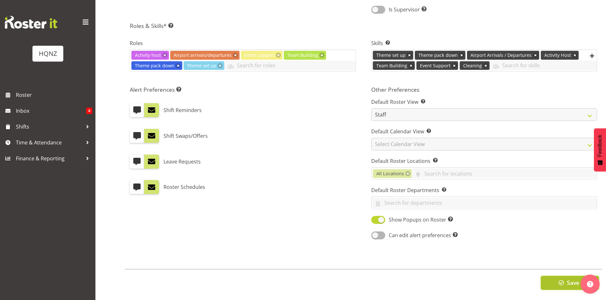
click at [569, 279] on span "Save" at bounding box center [573, 283] width 12 height 8
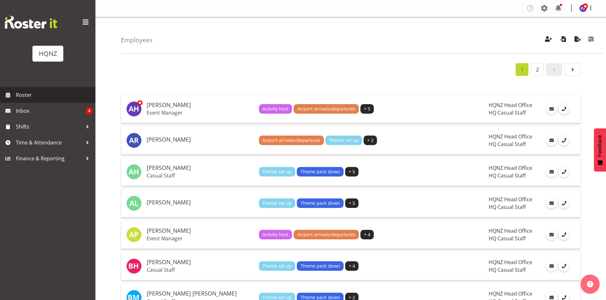
click at [22, 93] on span "Roster" at bounding box center [54, 95] width 76 height 10
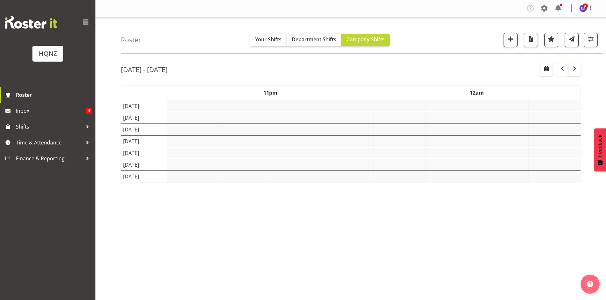
click at [563, 67] on span "button" at bounding box center [562, 69] width 8 height 8
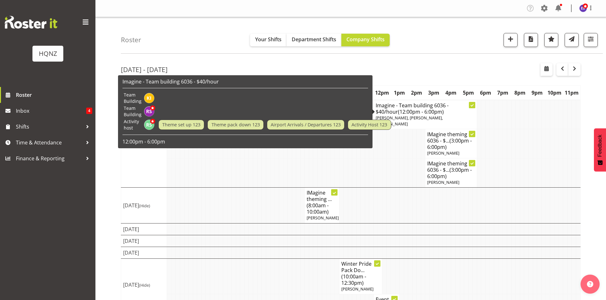
click at [431, 108] on h4 "Imagine - Team building 6036 - $40/hour (12:00pm - 6:00pm)" at bounding box center [424, 108] width 99 height 13
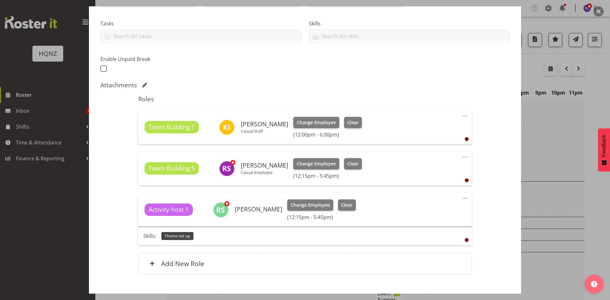
scroll to position [164, 0]
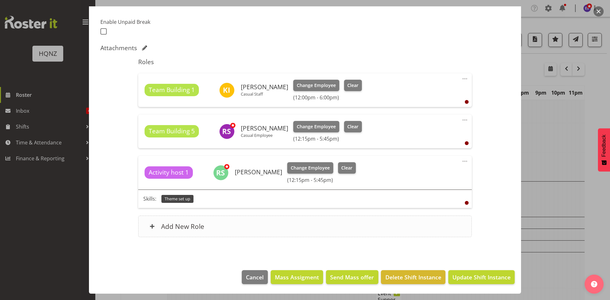
click at [176, 229] on h6 "Add New Role" at bounding box center [182, 227] width 43 height 8
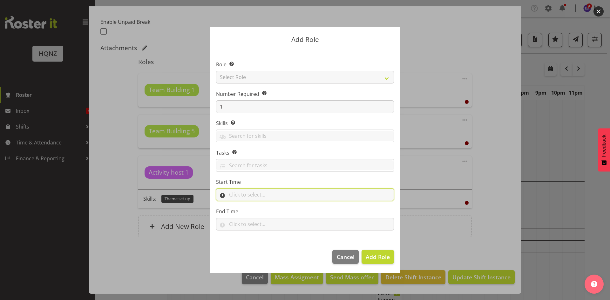
click at [238, 196] on input "text" at bounding box center [305, 195] width 178 height 13
click at [260, 211] on select "00 00 01 02 03 04 05 06 07 08 09 10 11 12 13 14 15 16 17 18 19 20 21 22 23" at bounding box center [259, 211] width 14 height 13
select select "12"
click at [252, 205] on select "00 00 01 02 03 04 05 06 07 08 09 10 11 12 13 14 15 16 17 18 19 20 21 22 23" at bounding box center [259, 211] width 14 height 13
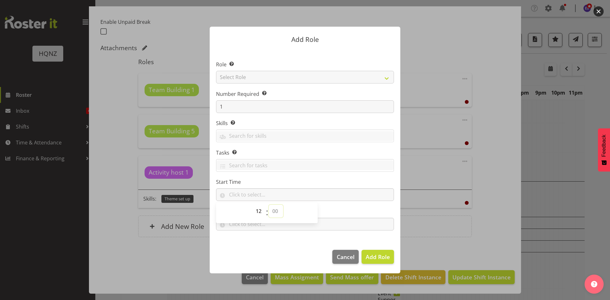
click at [277, 211] on select "00 00 01 02 03 04 05 06 07 08 09 10 11 12 13 14 15 16 17 18 19 20 21 22 23 24 2…" at bounding box center [276, 211] width 14 height 13
select select "15"
click at [269, 205] on select "00 00 01 02 03 04 05 06 07 08 09 10 11 12 13 14 15 16 17 18 19 20 21 22 23 24 2…" at bounding box center [276, 211] width 14 height 13
type input "12:15"
click at [316, 240] on section "Role Select the role you wish to add to the shift. Select Role Activity host Ai…" at bounding box center [305, 146] width 191 height 195
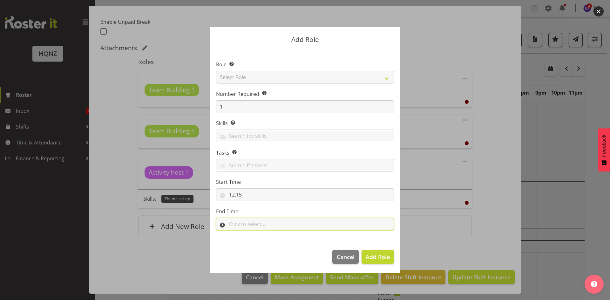
click at [258, 223] on input "text" at bounding box center [305, 224] width 178 height 13
click at [259, 240] on select "00 00 01 02 03 04 05 06 07 08 09 10 11 12 13 14 15 16 17 18 19 20 21 22 23" at bounding box center [259, 241] width 14 height 13
select select "17"
click at [252, 235] on select "00 00 01 02 03 04 05 06 07 08 09 10 11 12 13 14 15 16 17 18 19 20 21 22 23" at bounding box center [259, 241] width 14 height 13
click at [274, 242] on select "00 00 01 02 03 04 05 06 07 08 09 10 11 12 13 14 15 16 17 18 19 20 21 22 23 24 2…" at bounding box center [276, 241] width 14 height 13
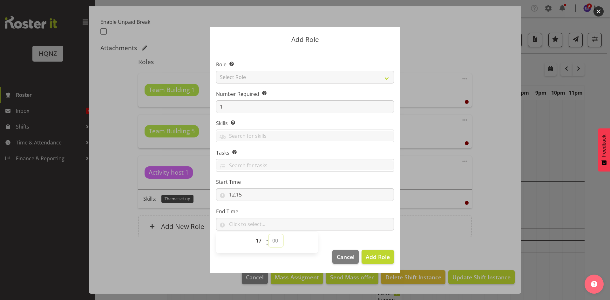
select select "45"
click at [269, 235] on select "00 00 01 02 03 04 05 06 07 08 09 10 11 12 13 14 15 16 17 18 19 20 21 22 23 24 2…" at bounding box center [276, 241] width 14 height 13
type input "17:45"
click at [234, 75] on select "Select Role Activity host Airport arrivals/departures Cleaning Event support Te…" at bounding box center [305, 77] width 178 height 13
select select "252"
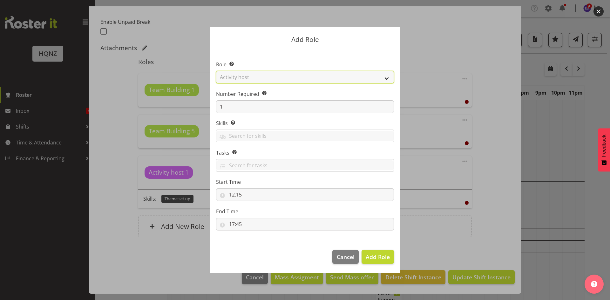
click at [216, 71] on select "Select Role Activity host Airport arrivals/departures Cleaning Event support Te…" at bounding box center [305, 77] width 178 height 13
click at [232, 141] on input "text" at bounding box center [305, 136] width 177 height 10
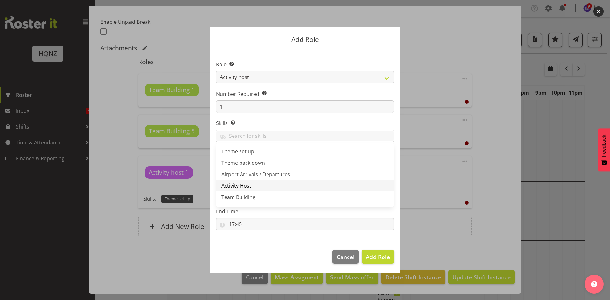
click at [240, 188] on span "Activity Host" at bounding box center [237, 185] width 30 height 7
click at [182, 265] on form "Add Role Role Select the role you wish to add to the shift. Activity host Airpo…" at bounding box center [305, 150] width 305 height 279
click at [374, 257] on span "Add Role" at bounding box center [378, 257] width 24 height 8
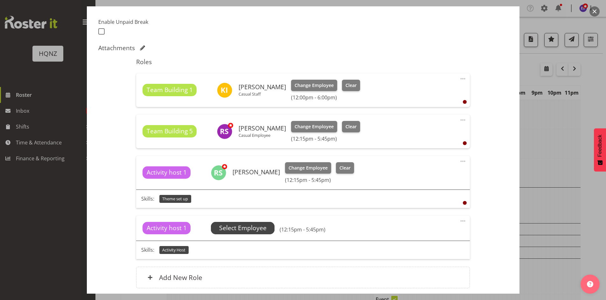
click at [241, 229] on span "Select Employee" at bounding box center [242, 228] width 47 height 9
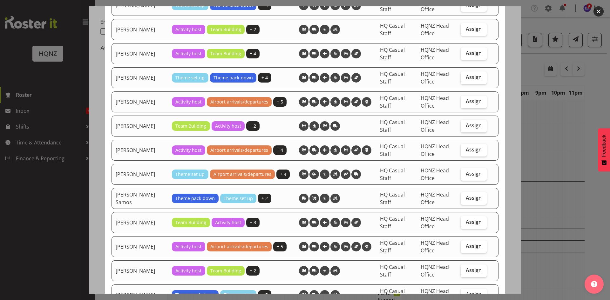
scroll to position [685, 0]
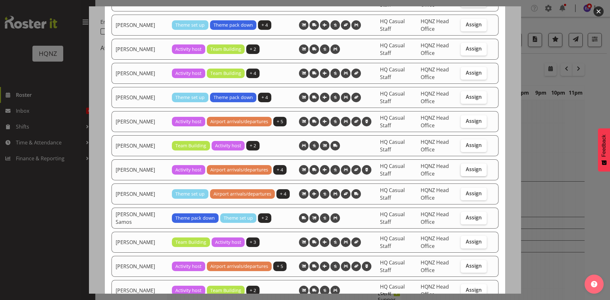
click at [472, 171] on span "Assign" at bounding box center [474, 169] width 16 height 6
click at [465, 171] on input "Assign" at bounding box center [463, 170] width 4 height 4
checkbox input "true"
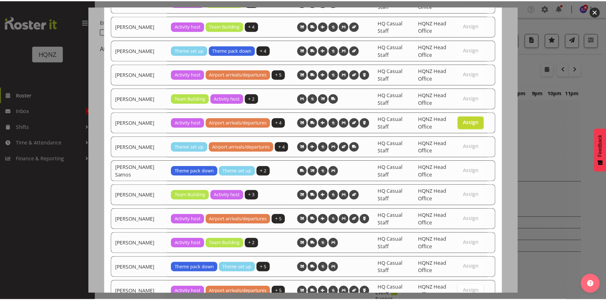
scroll to position [780, 0]
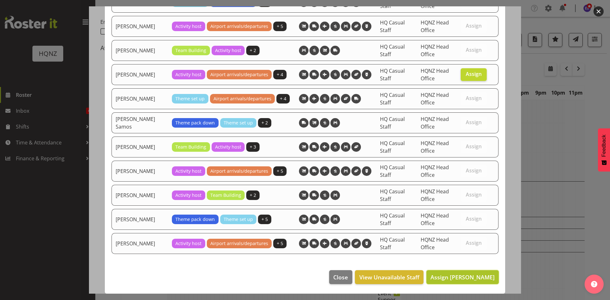
click at [455, 281] on span "Assign [PERSON_NAME]" at bounding box center [463, 278] width 64 height 8
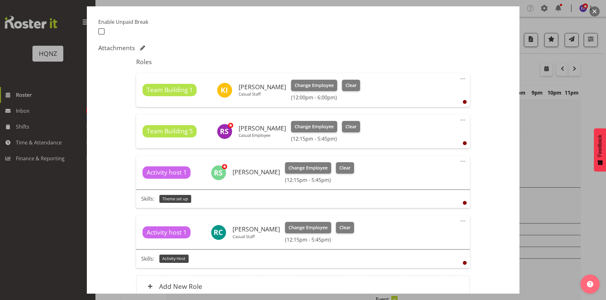
scroll to position [224, 0]
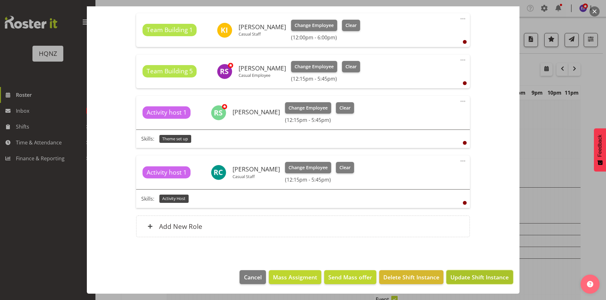
click at [477, 279] on span "Update Shift Instance" at bounding box center [479, 277] width 58 height 8
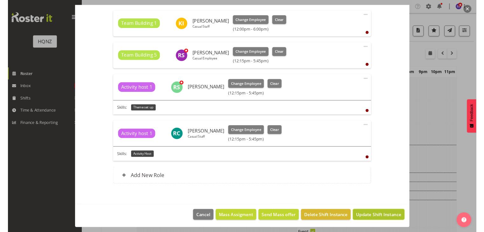
scroll to position [199, 0]
